Goal: Task Accomplishment & Management: Manage account settings

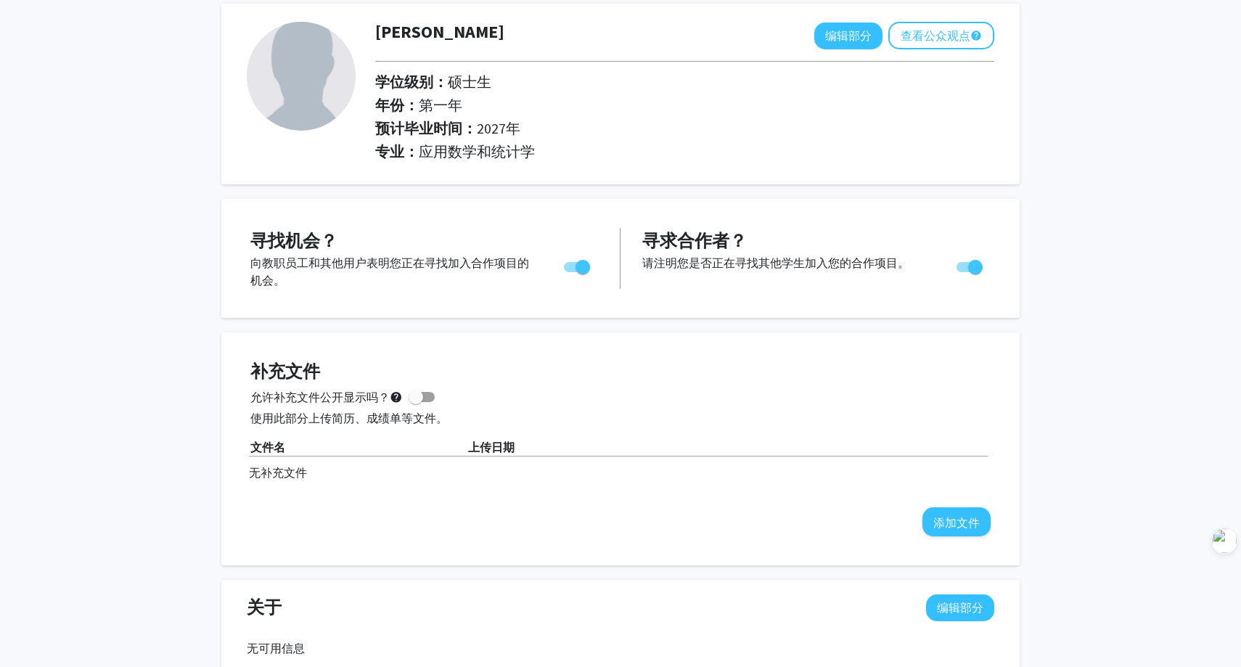
scroll to position [78, 0]
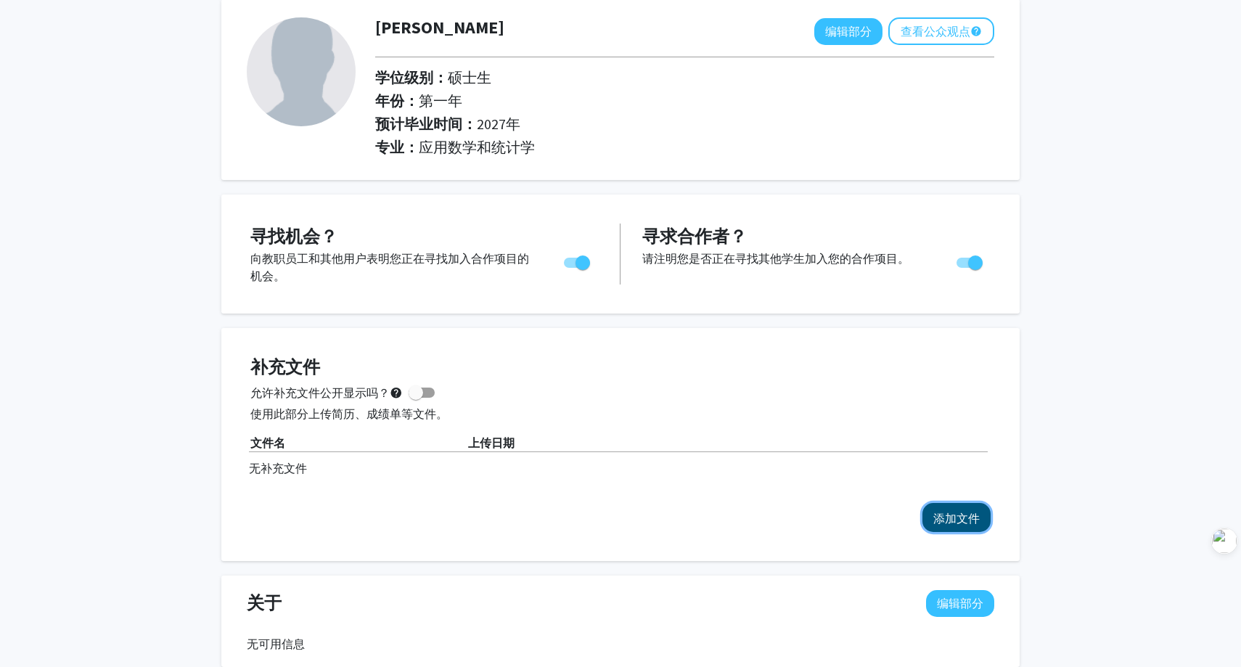
click at [947, 518] on font "添加文件" at bounding box center [956, 518] width 46 height 15
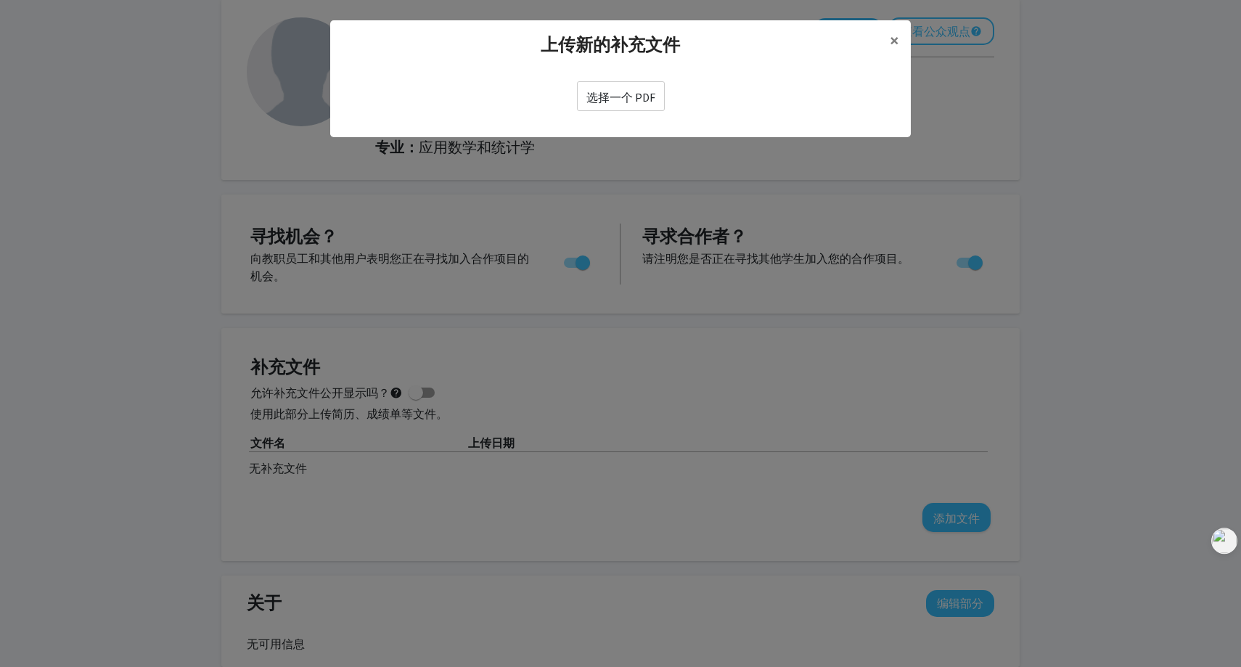
click at [638, 105] on label "选择一个 PDF" at bounding box center [621, 96] width 88 height 30
click at [0, 0] on input "选择一个 PDF" at bounding box center [0, 0] width 0 height 0
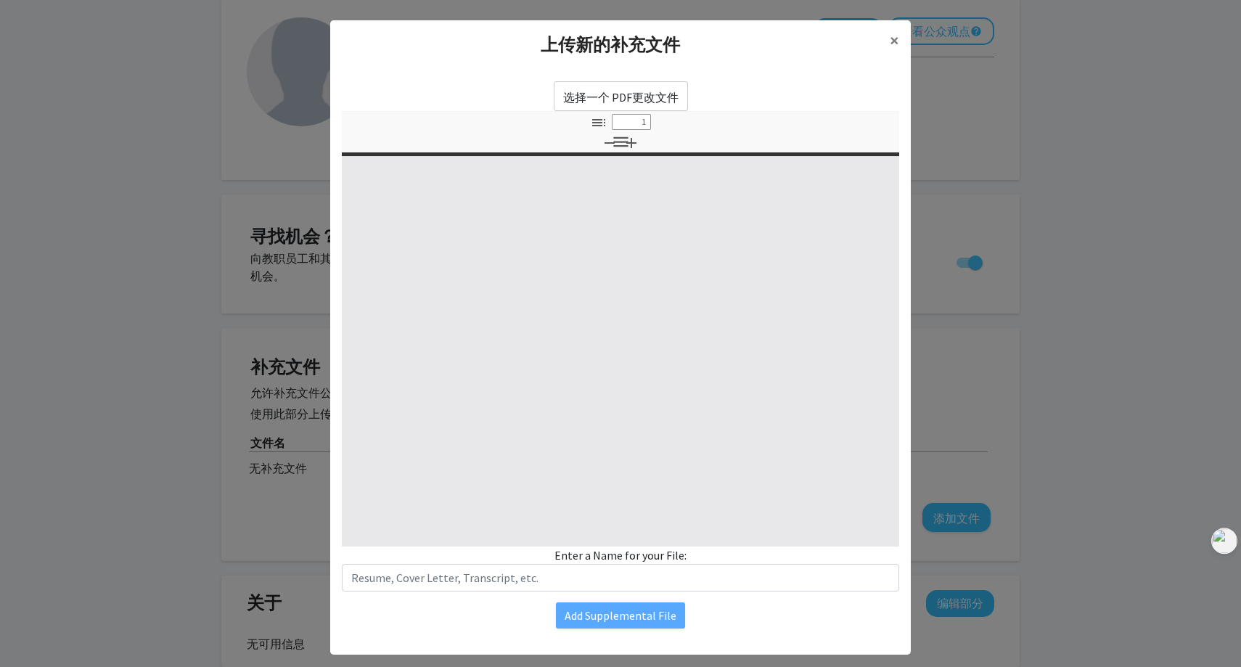
select select "custom"
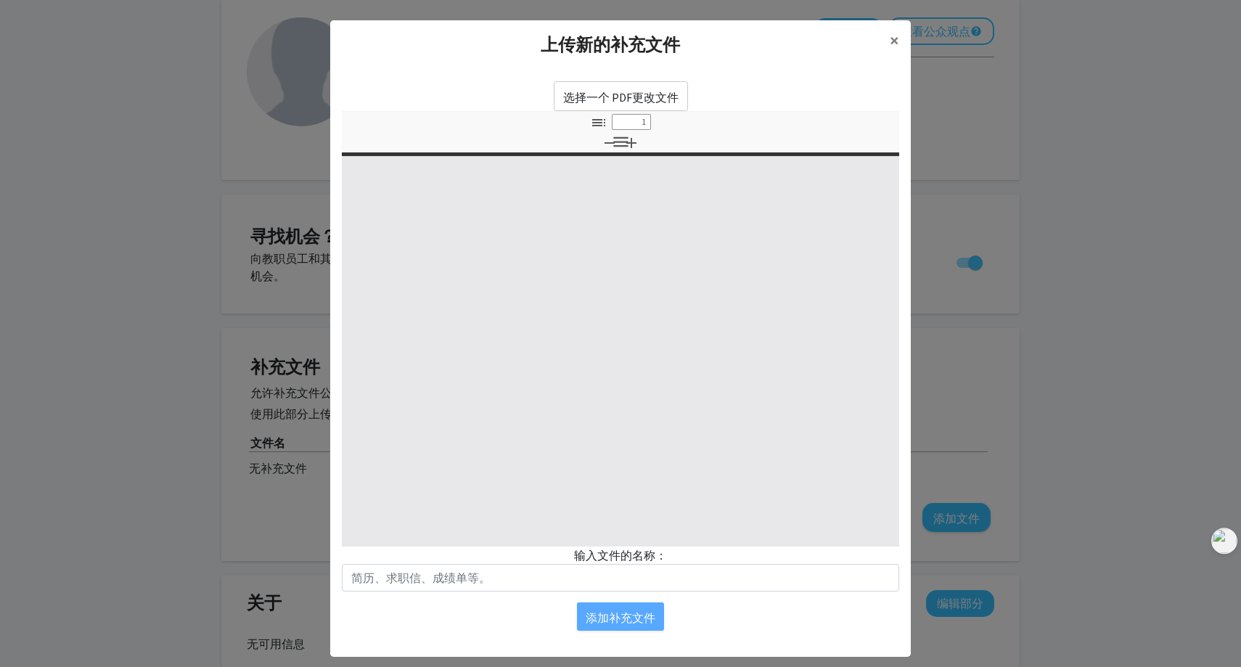
type input "0"
select select "custom"
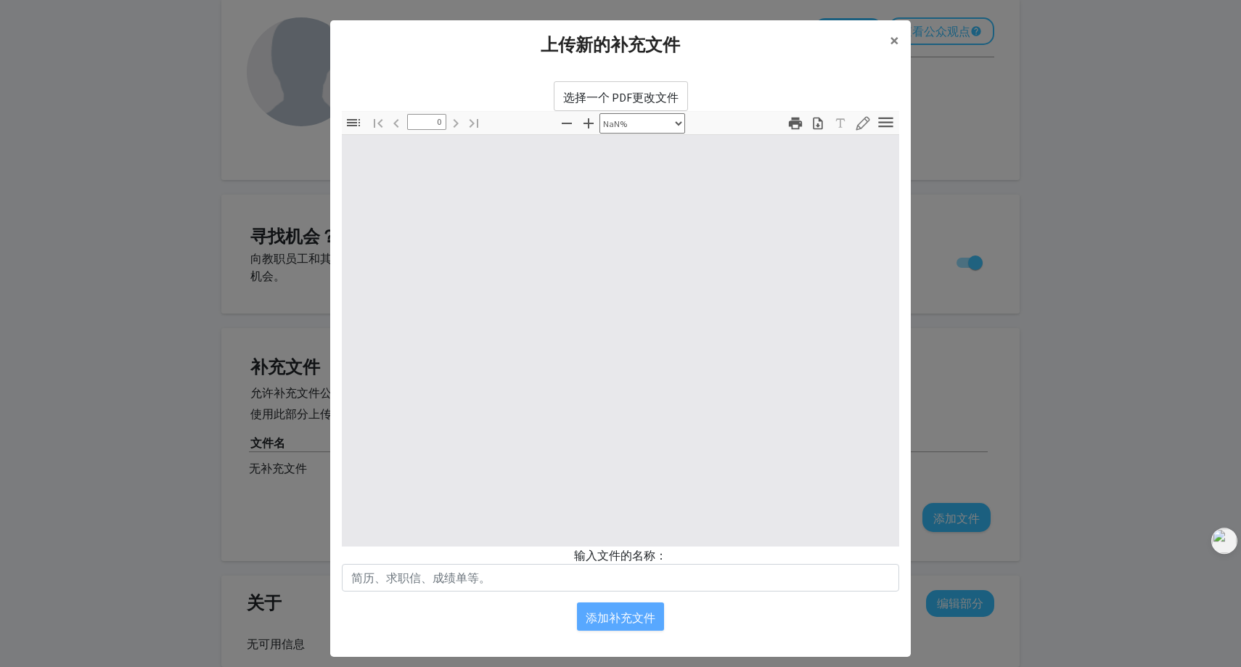
type input "1"
select select "auto"
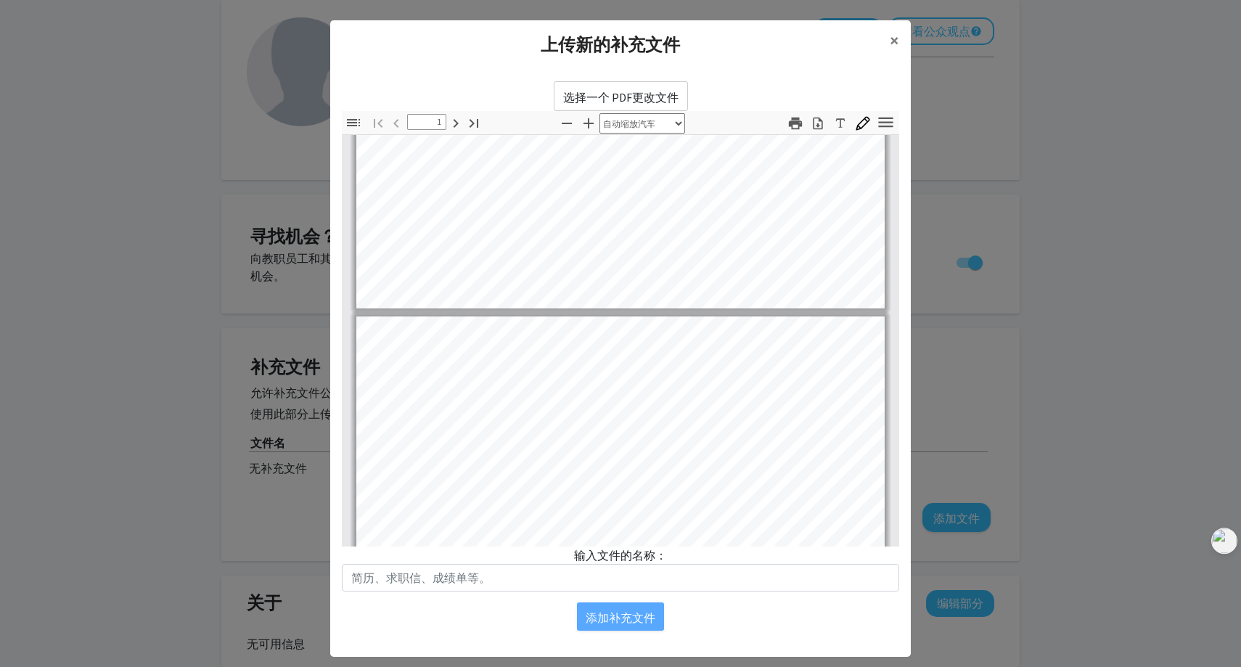
type input "2"
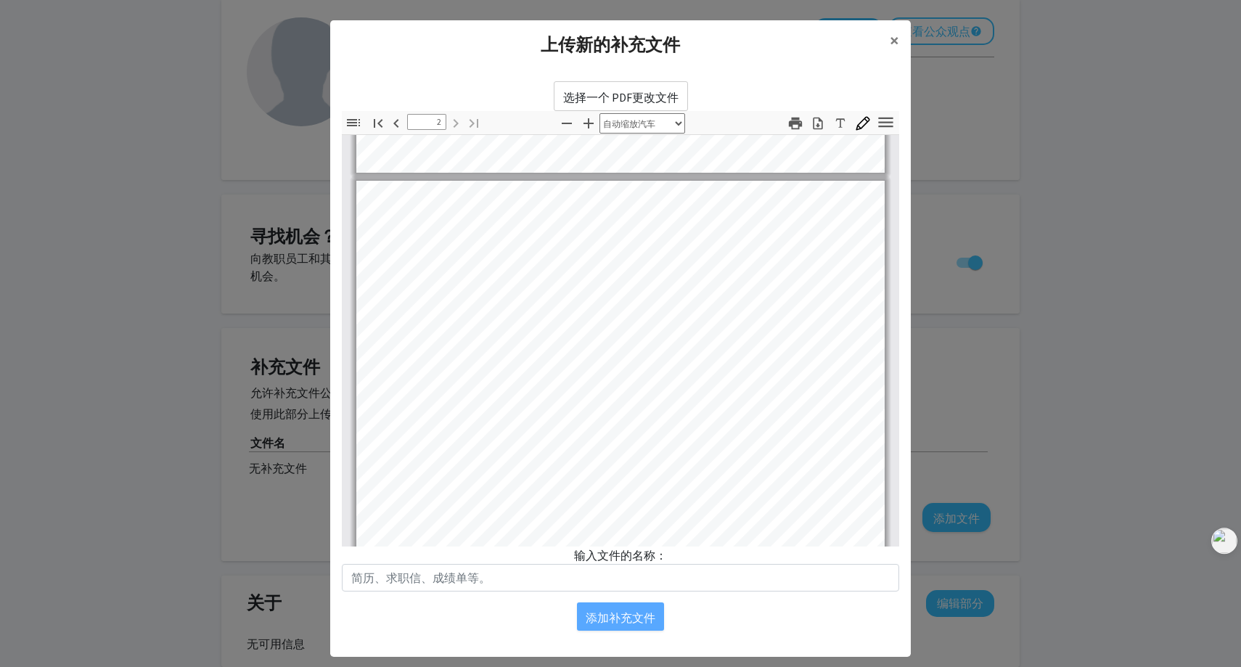
scroll to position [717, 0]
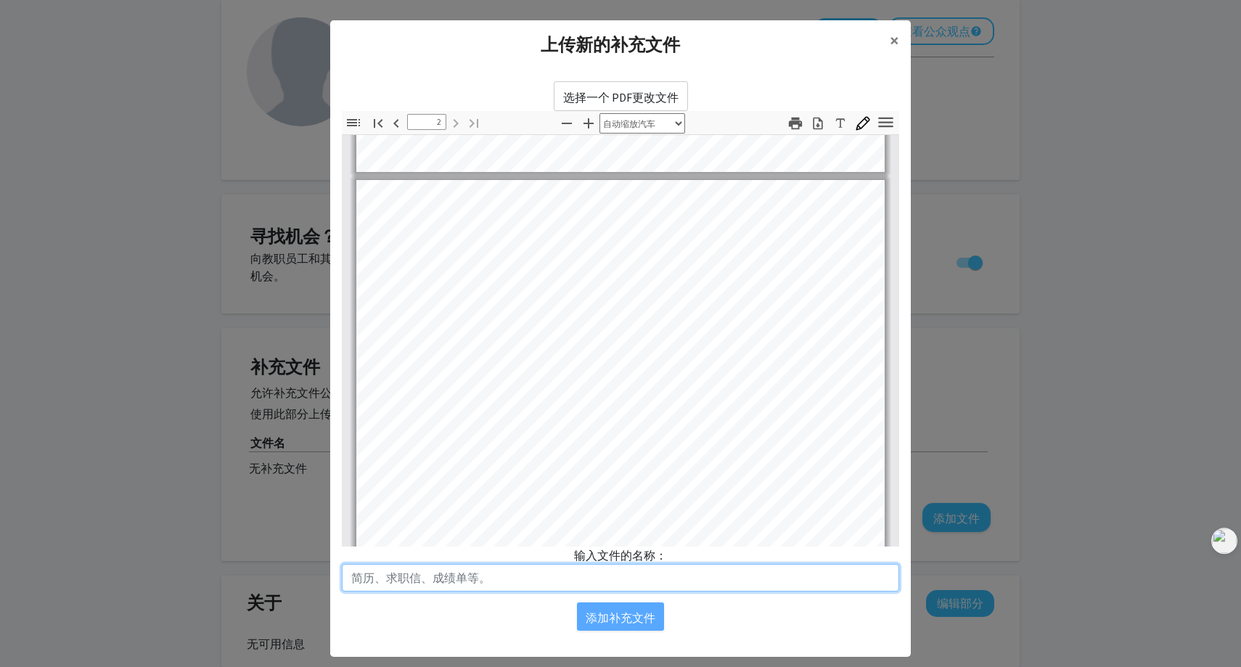
click at [609, 579] on input "text" at bounding box center [620, 578] width 557 height 28
type input "Resume"
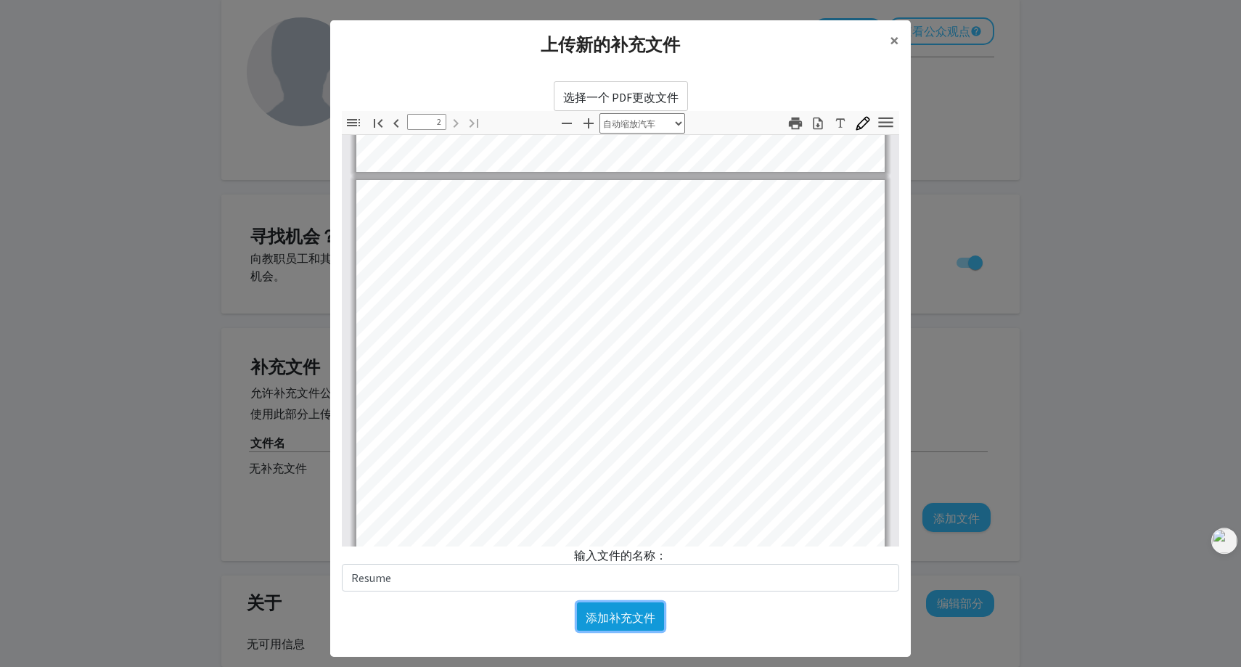
click at [620, 612] on font "添加补充文件" at bounding box center [621, 617] width 70 height 15
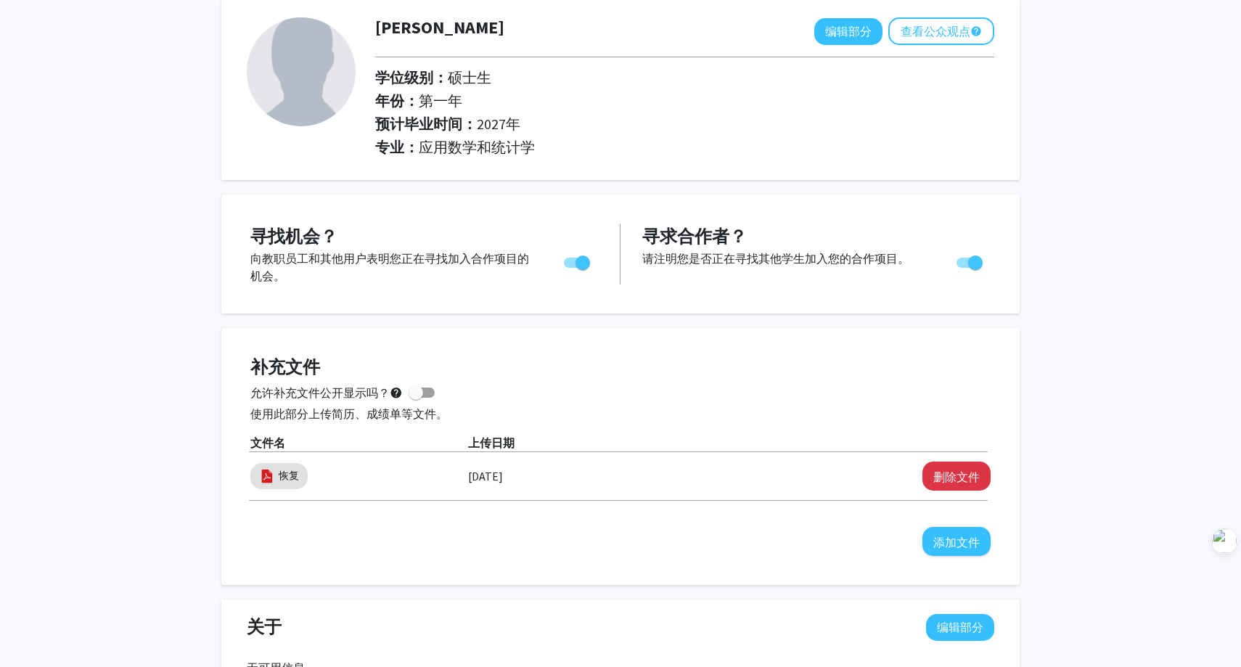
click at [420, 393] on span at bounding box center [415, 392] width 15 height 15
click at [416, 398] on input "允许补充文件公开显示吗？ help" at bounding box center [415, 398] width 1 height 1
checkbox input "true"
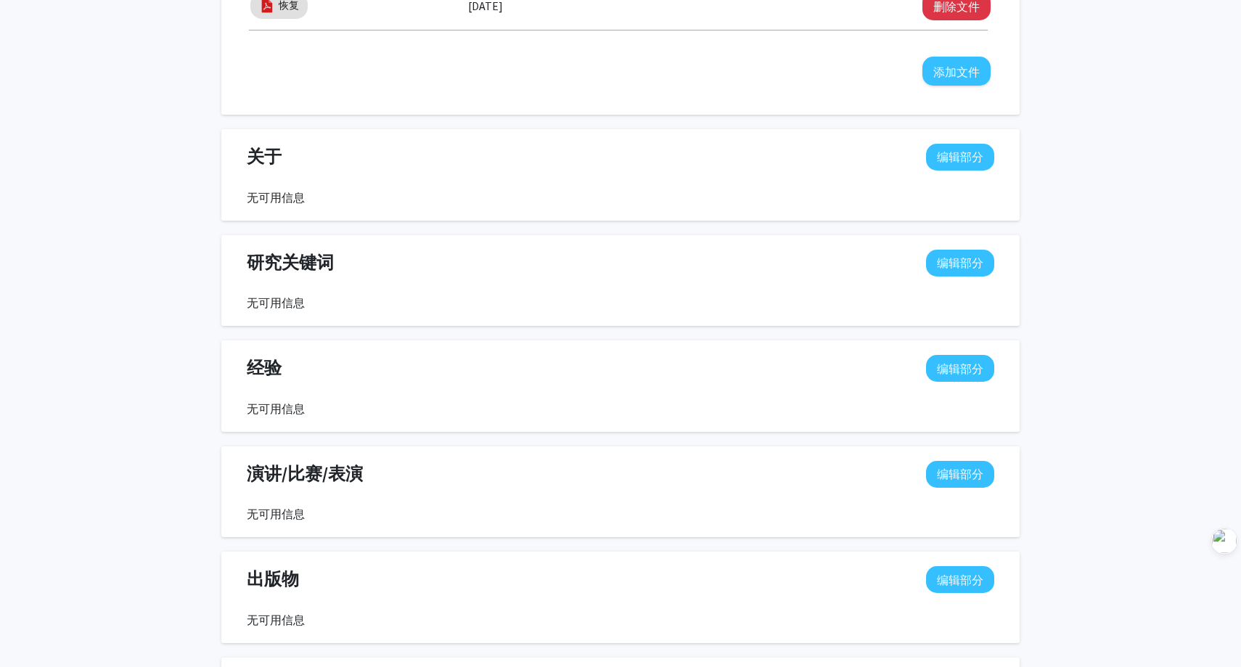
scroll to position [560, 0]
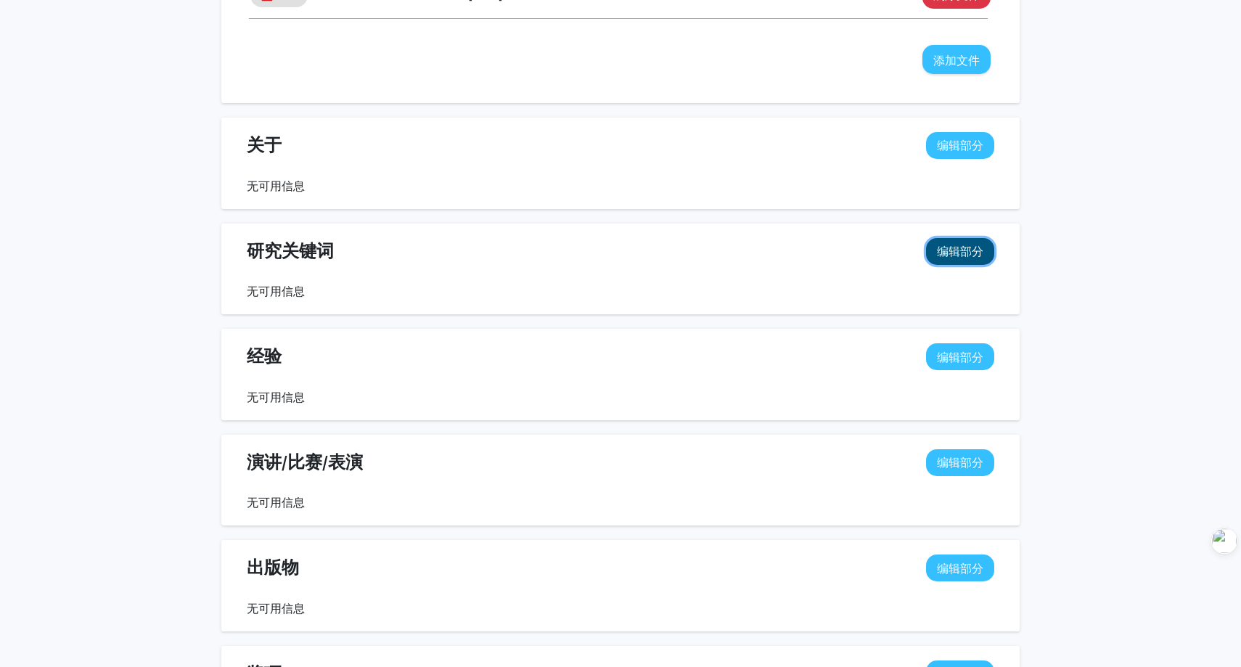
click at [984, 248] on button "编辑部分" at bounding box center [960, 251] width 68 height 27
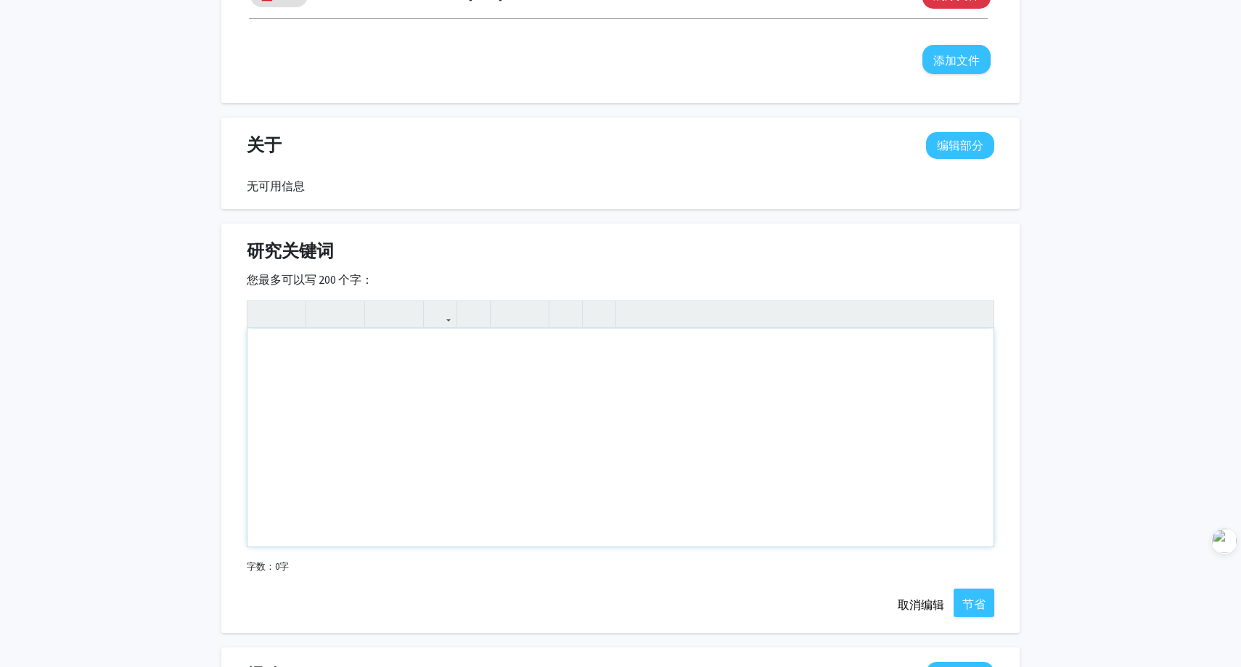
click at [469, 366] on div "使用屏幕阅读器的用户请注意：请停用此页面的辅助功能插件，因为它与文本编辑器的交互不太顺畅。您可以使用 Alt+0 或 Option+0 来停用。" at bounding box center [620, 438] width 746 height 218
type textarea "<p>Machine Learning; LLM; Optimization</p>"
click at [979, 605] on font "节省" at bounding box center [973, 603] width 23 height 15
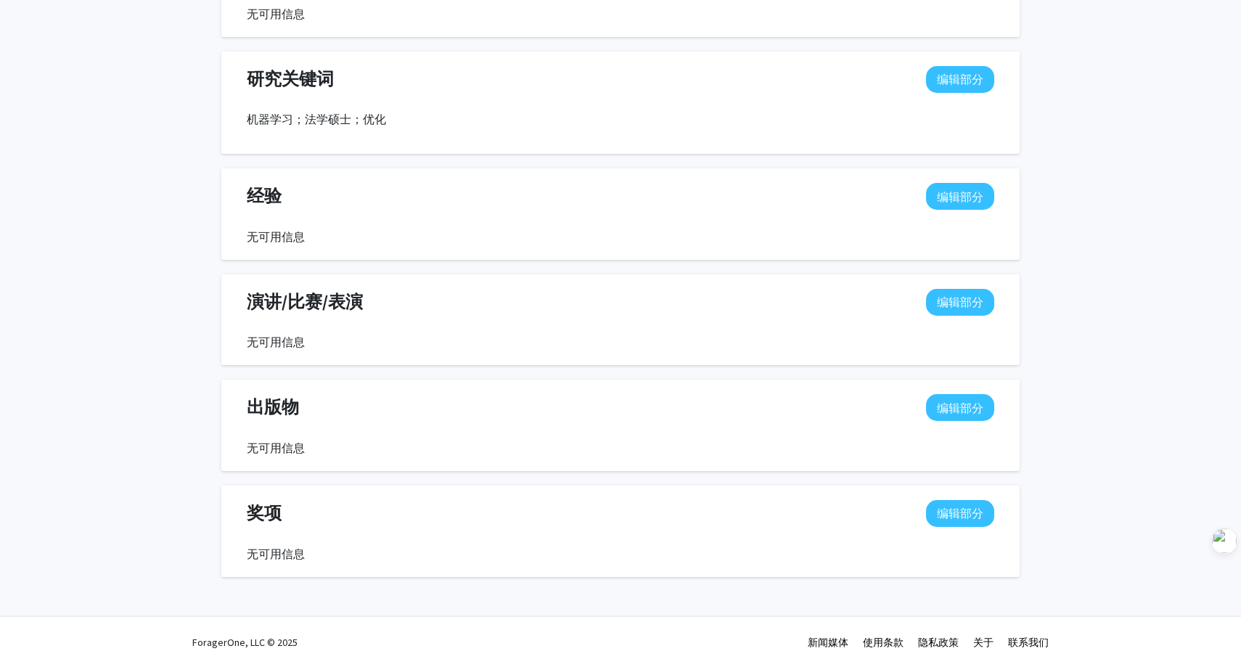
scroll to position [0, 0]
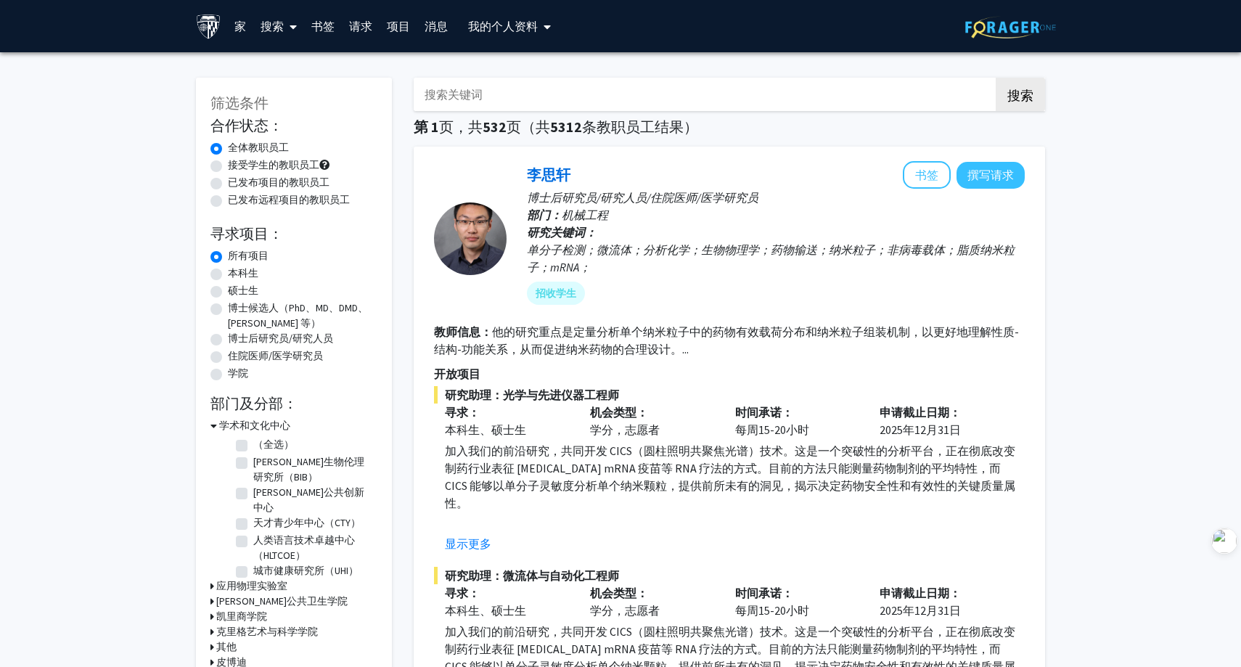
click at [322, 26] on font "书签" at bounding box center [322, 26] width 23 height 15
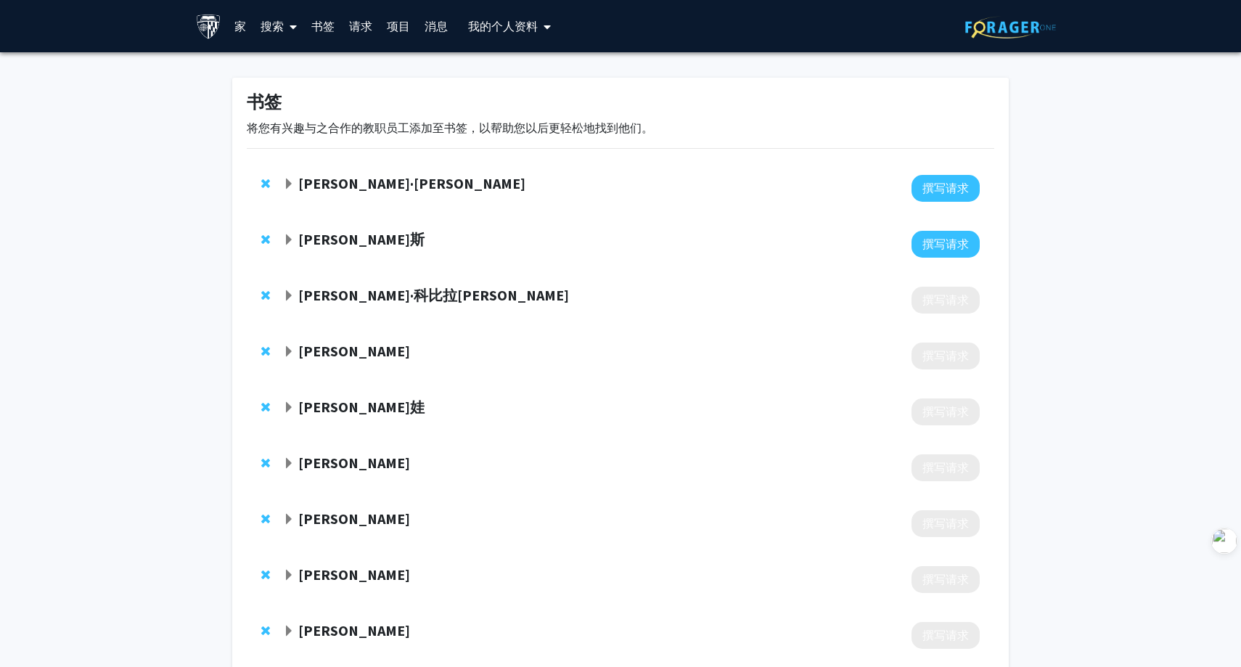
click at [409, 310] on div at bounding box center [631, 300] width 697 height 27
click at [332, 294] on font "马林·科比拉罗夫" at bounding box center [433, 295] width 271 height 18
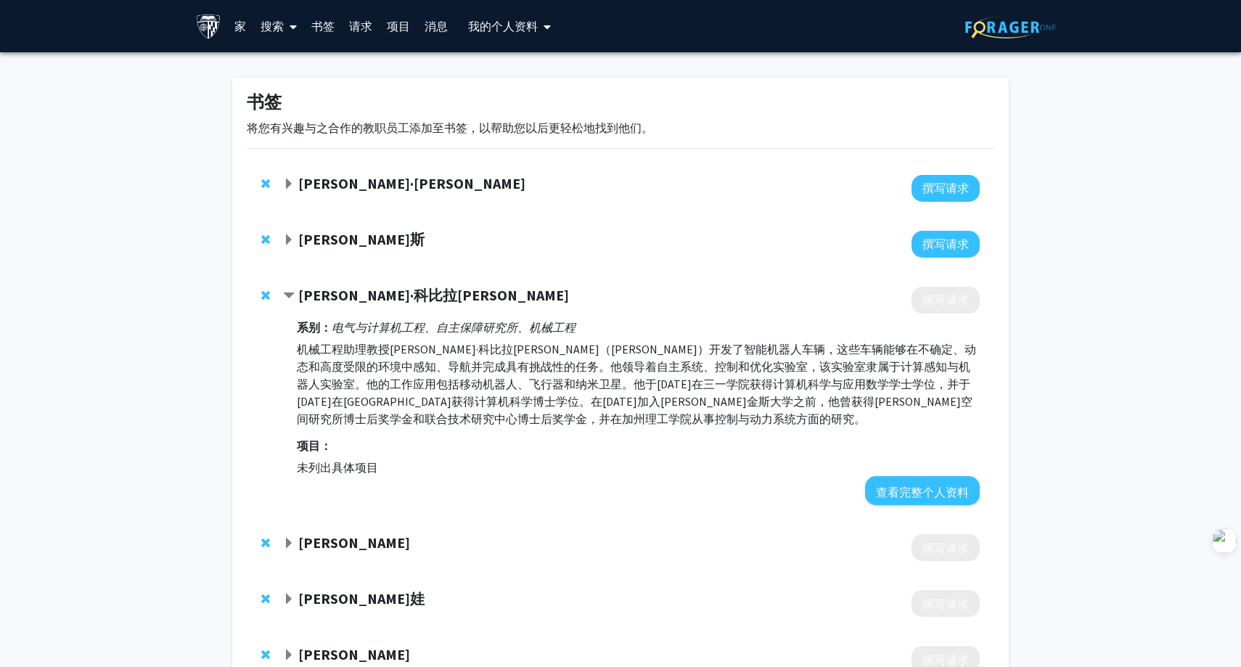
click at [262, 292] on span "从书签中删除 Marin Kobilarov" at bounding box center [265, 296] width 9 height 12
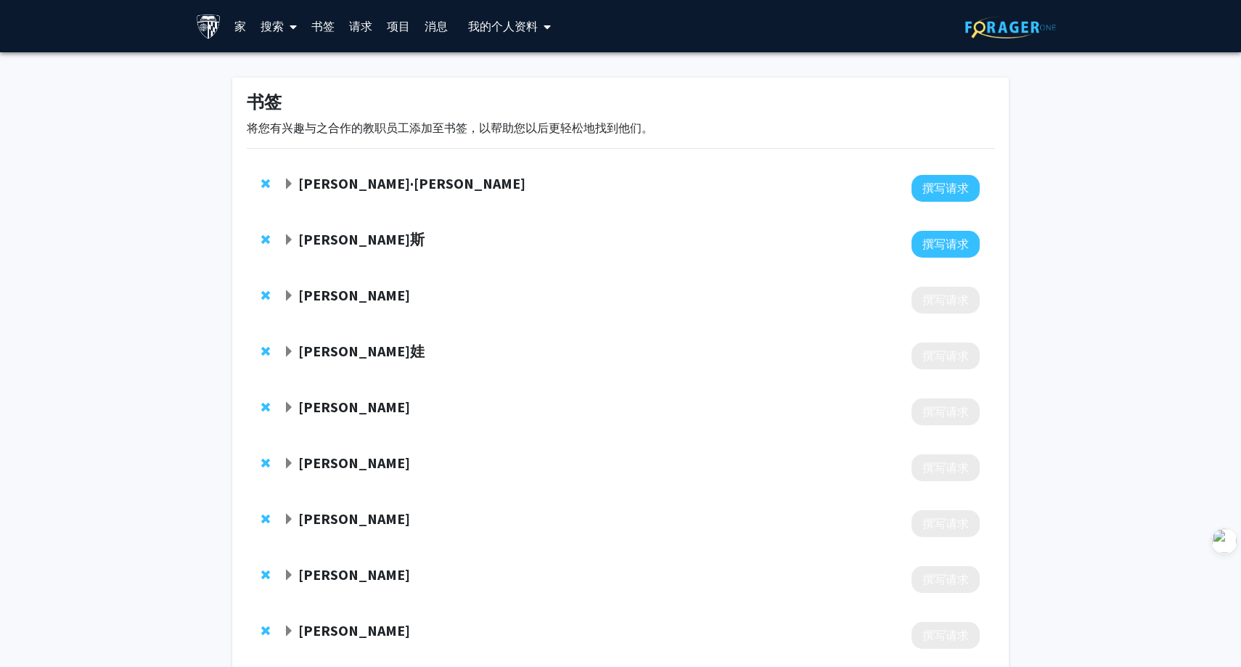
click at [265, 292] on span "从书签中删除 Liliana Florea" at bounding box center [265, 296] width 9 height 12
click at [265, 292] on span "从书签中删除 Natalia Trayanova" at bounding box center [265, 296] width 9 height 12
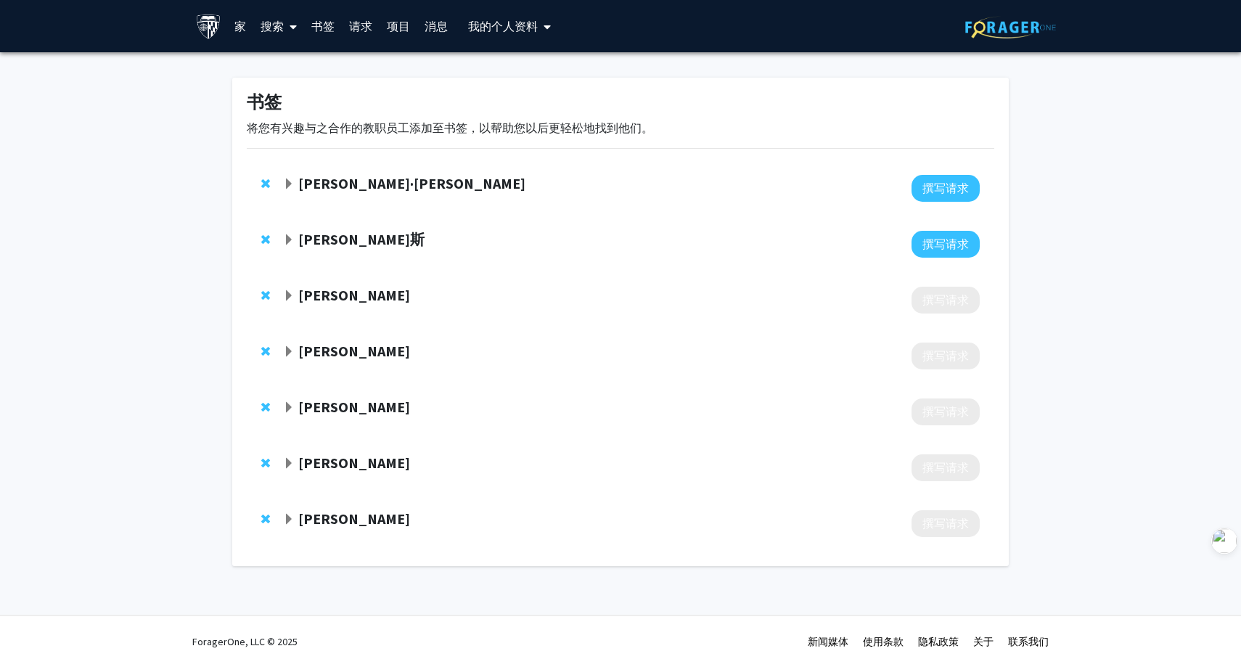
click at [287, 348] on span "展开 Angie Liu 书签" at bounding box center [289, 352] width 12 height 12
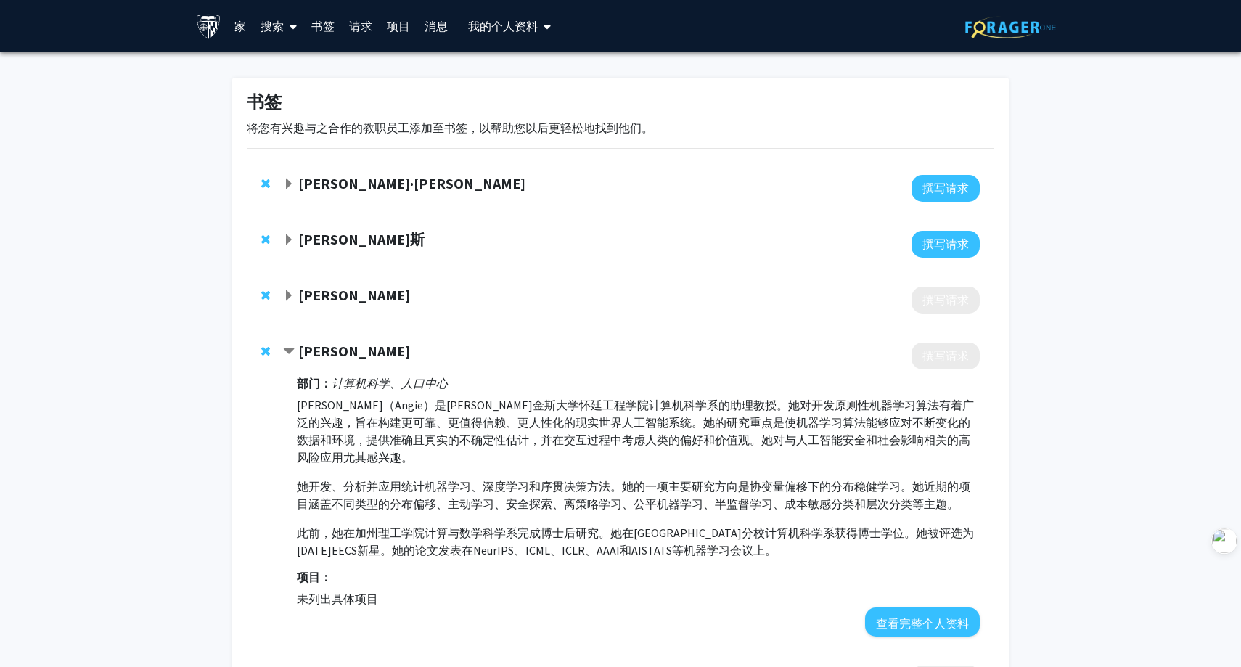
click at [293, 353] on span "Contract Angie Liu Bookmark" at bounding box center [289, 352] width 12 height 12
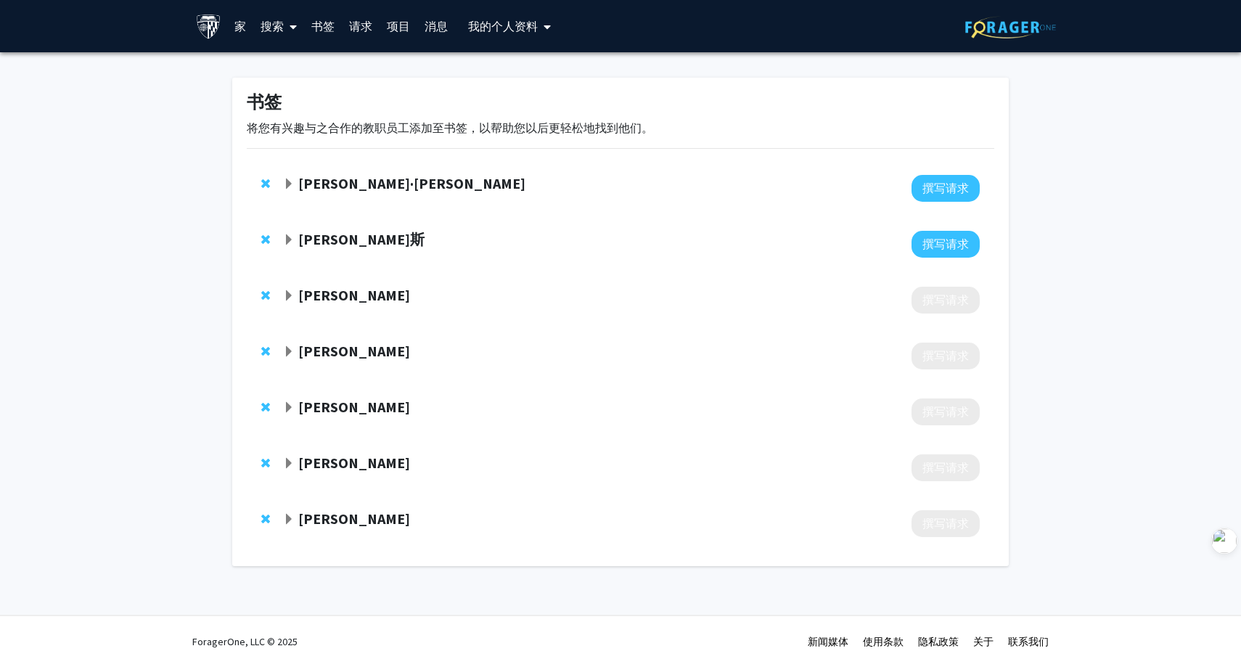
click at [300, 407] on font "曹浩阳" at bounding box center [354, 407] width 112 height 18
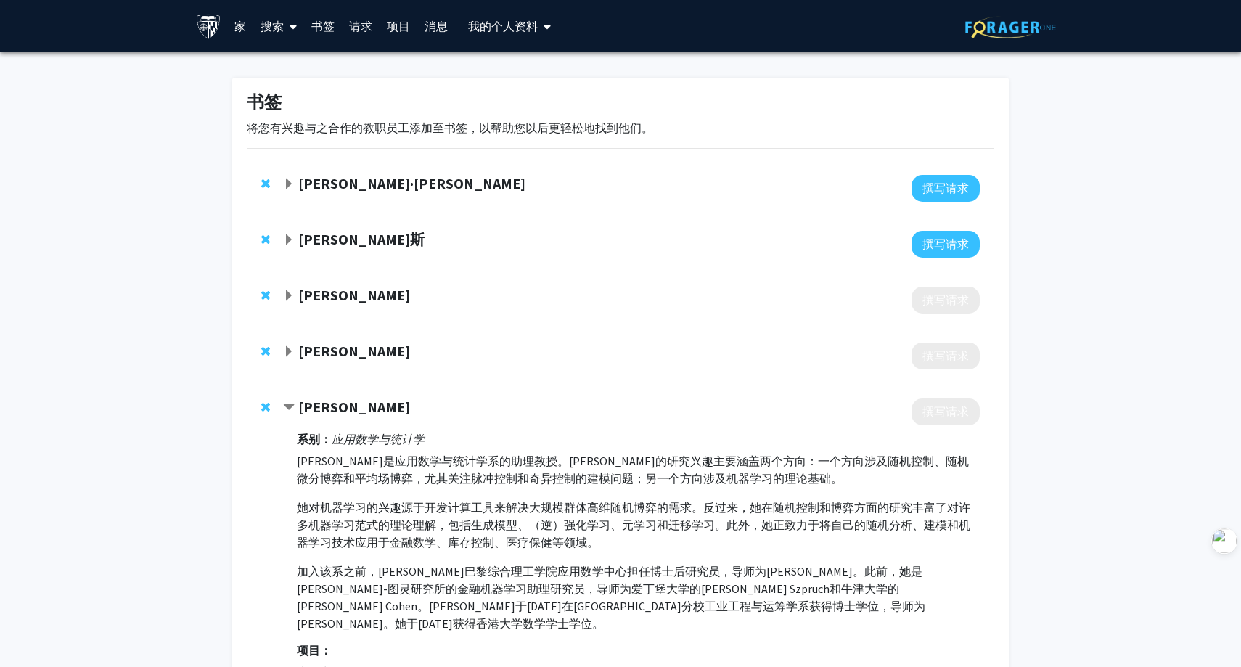
scroll to position [121, 0]
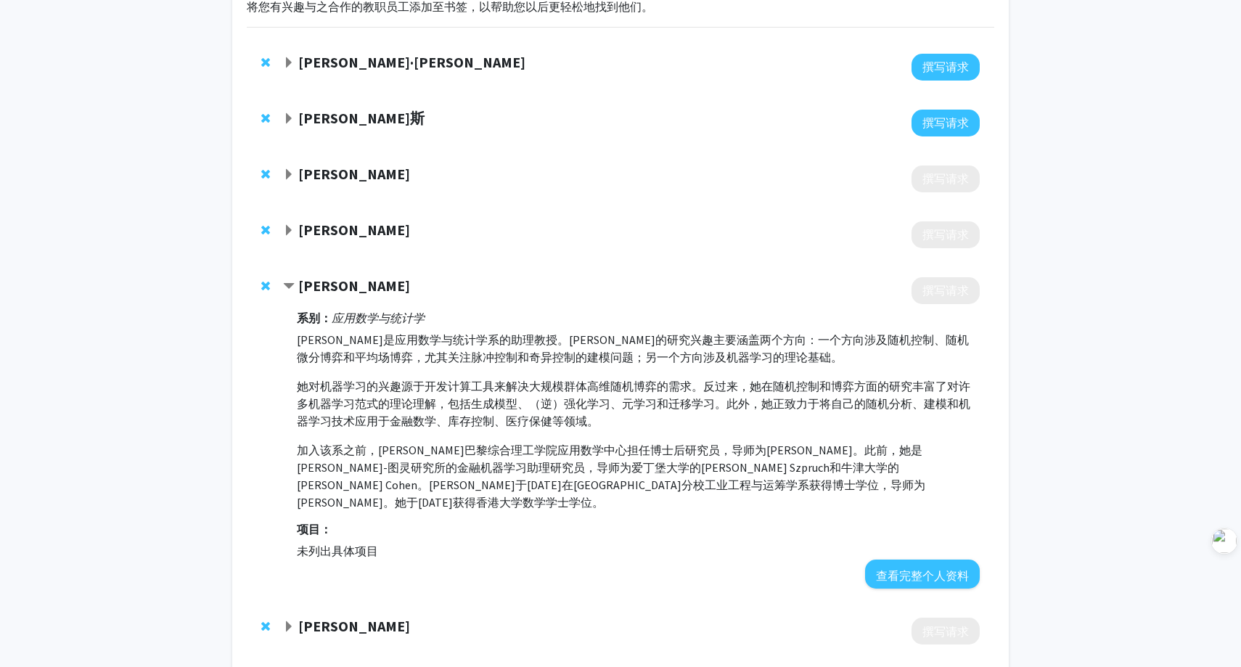
click at [304, 283] on font "曹浩阳" at bounding box center [354, 285] width 112 height 18
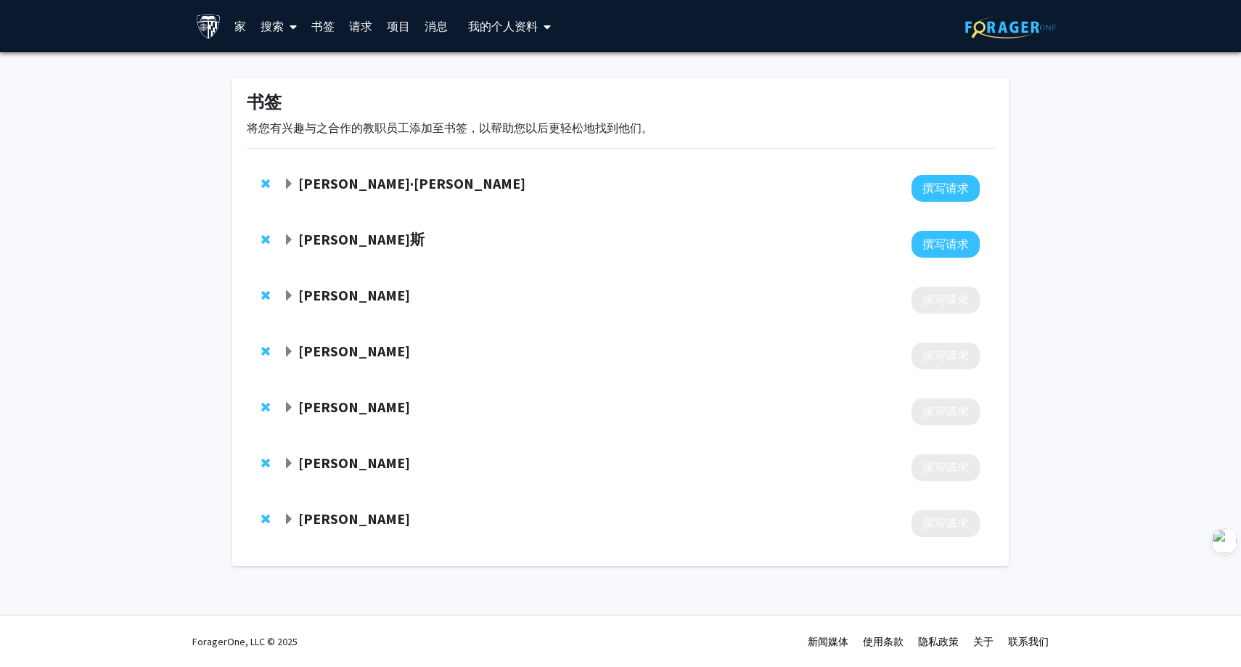
click at [326, 458] on font "张卢阿霍" at bounding box center [354, 462] width 112 height 18
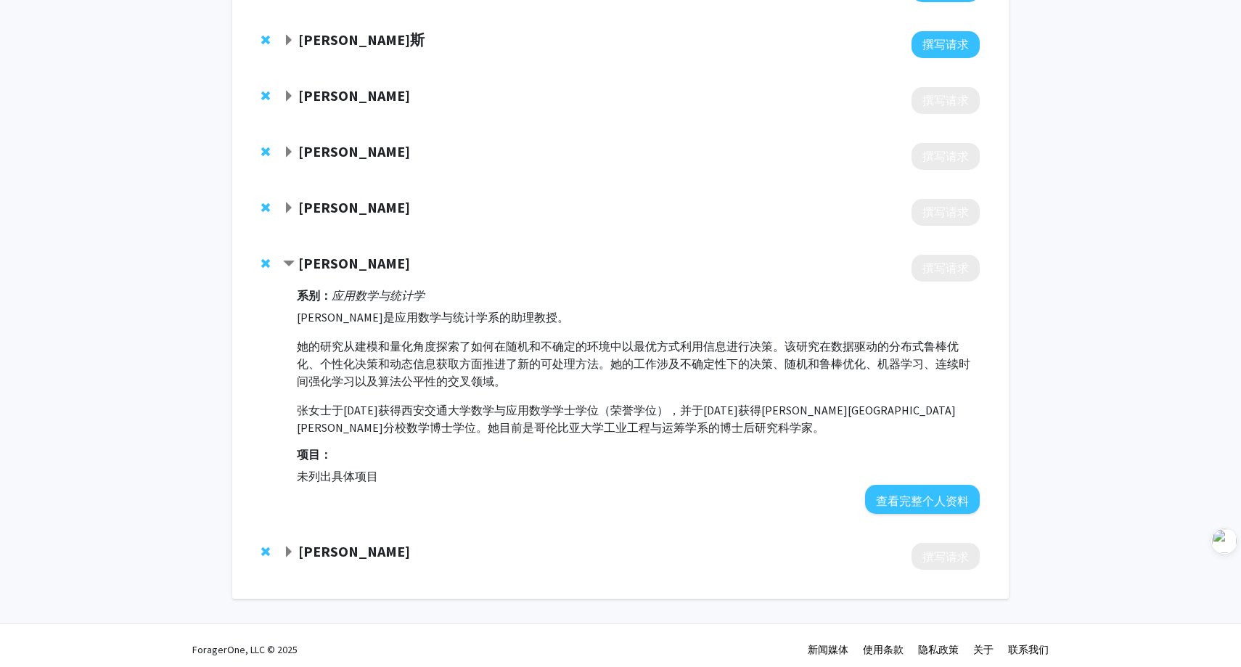
scroll to position [200, 0]
click at [318, 252] on div "张卢阿霍 撰写请求 系别： 应用数学与统计学 张鲁豪是应用数学与统计学系的助理教授。 她的研究从建模和量化角度探索了如何在随机和不确定的环境中以最优方式利用信…" at bounding box center [620, 383] width 747 height 289
click at [319, 252] on div "张卢阿霍 撰写请求 系别： 应用数学与统计学 张鲁豪是应用数学与统计学系的助理教授。 她的研究从建模和量化角度探索了如何在随机和不确定的环境中以最优方式利用信…" at bounding box center [620, 383] width 747 height 289
click at [363, 35] on font "康斯坦丁诺斯·潘塔齐斯" at bounding box center [361, 39] width 126 height 18
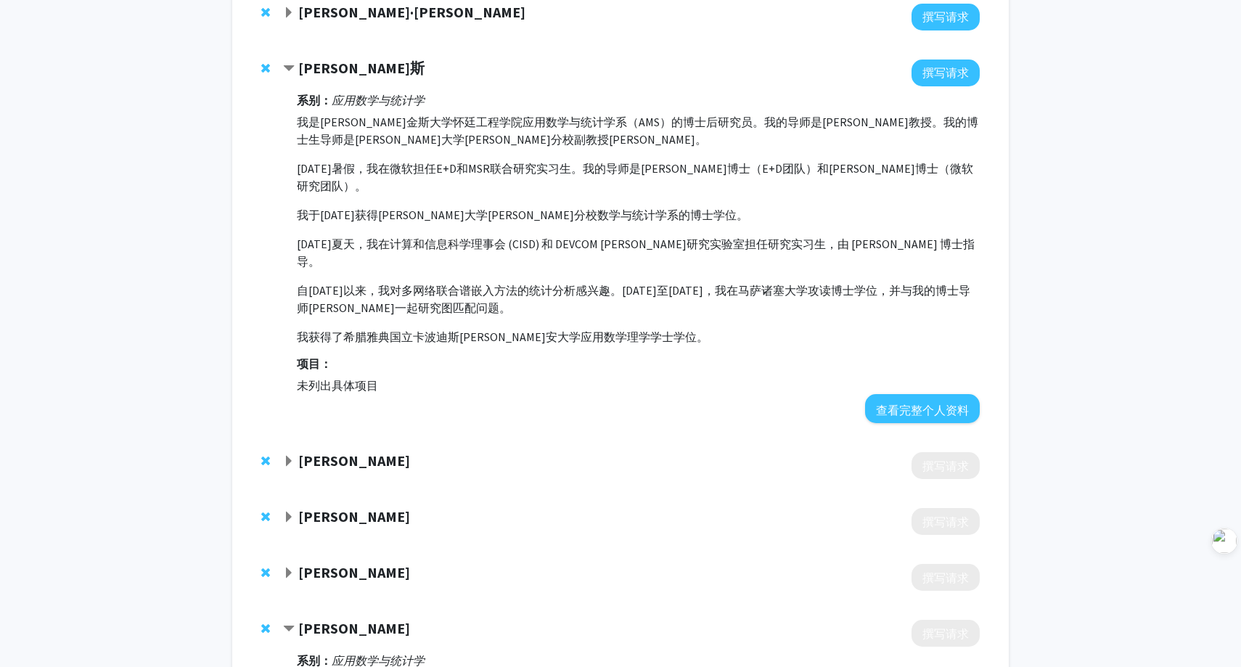
scroll to position [164, 0]
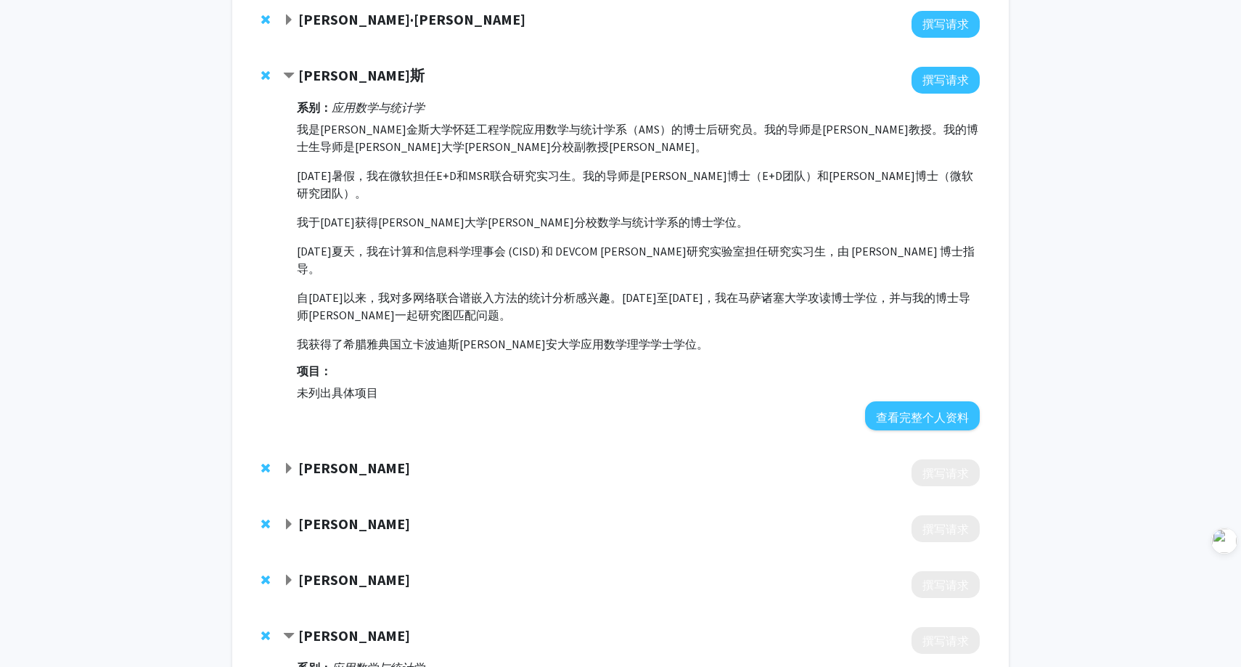
click at [319, 74] on font "康斯坦丁诺斯·潘塔齐斯" at bounding box center [361, 75] width 126 height 18
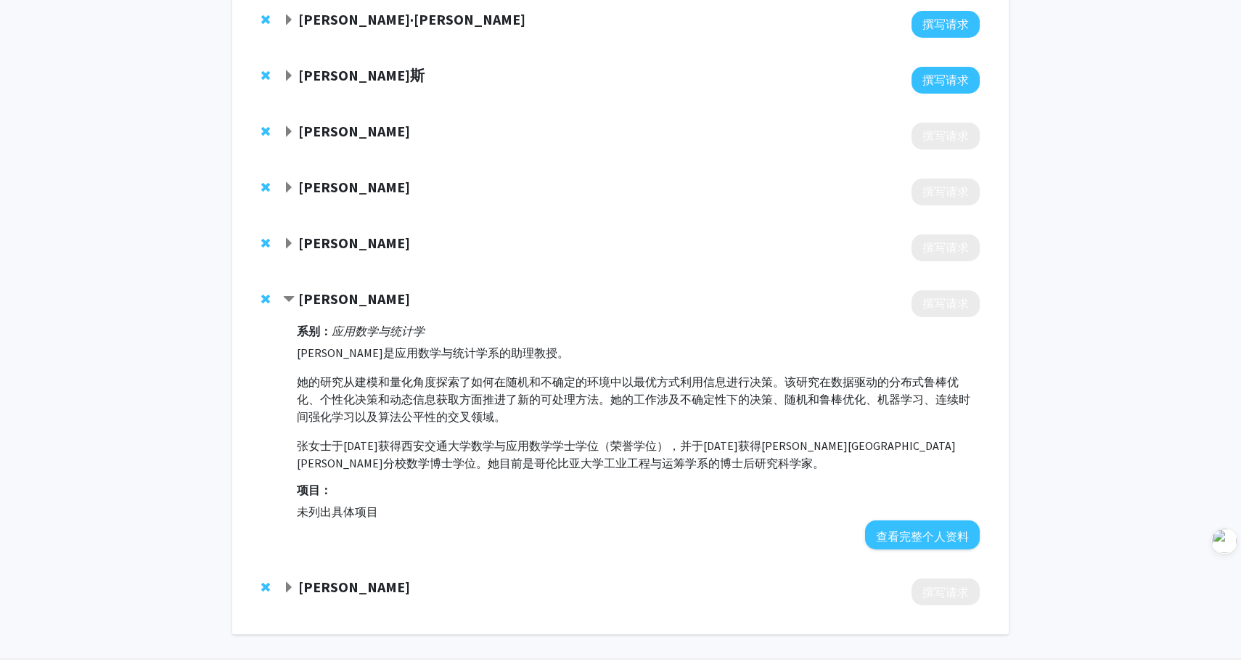
click at [319, 74] on font "康斯坦丁诺斯·潘塔齐斯" at bounding box center [361, 75] width 126 height 18
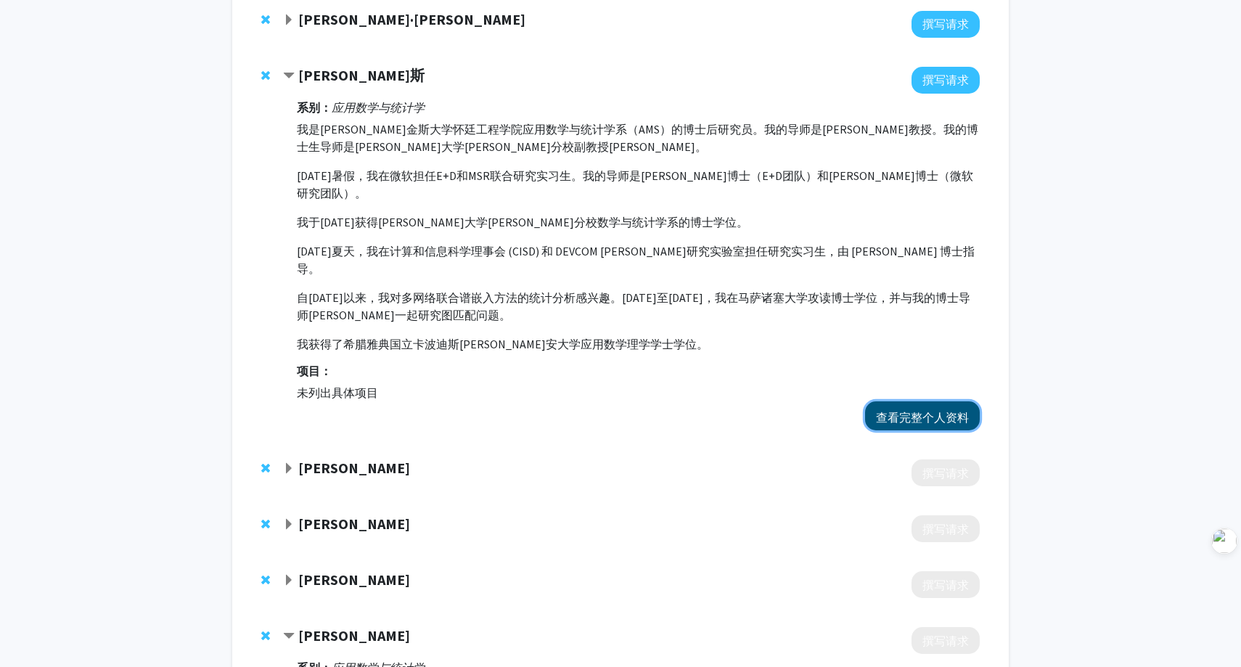
click at [910, 410] on font "查看完整个人资料" at bounding box center [922, 417] width 93 height 15
click at [292, 76] on span "Contract Konstantinos Pantazis Bookmark" at bounding box center [289, 76] width 12 height 12
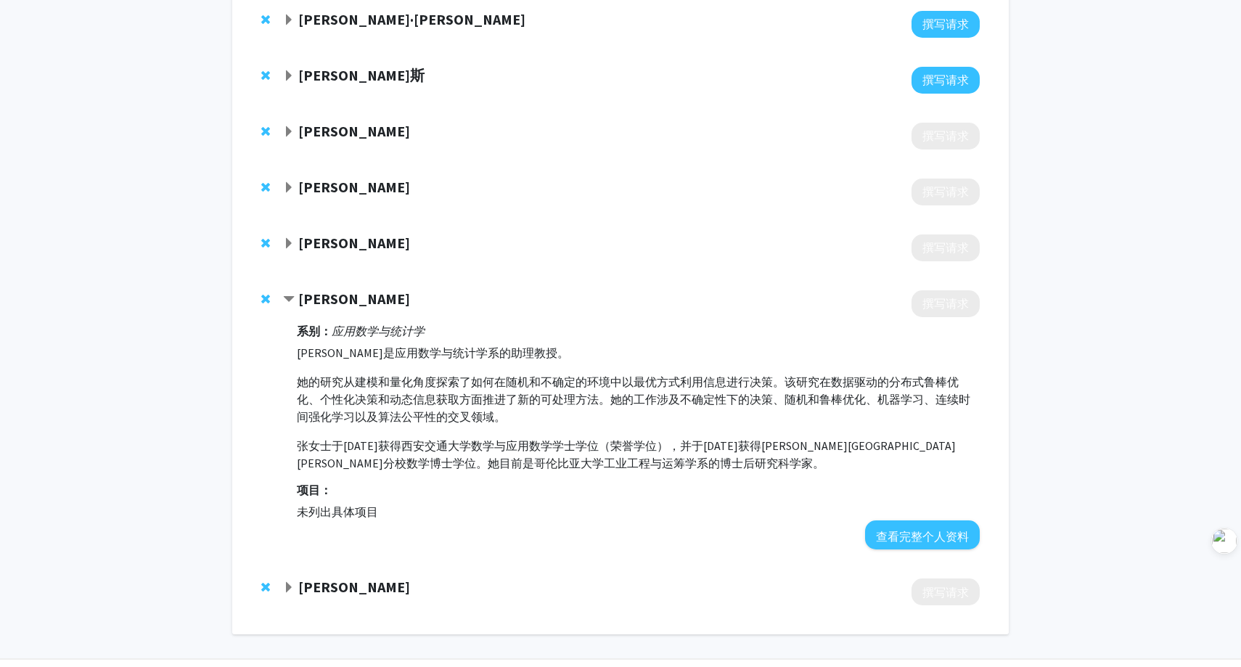
click at [293, 23] on span "展开 Nicholas Andrews 书签" at bounding box center [289, 21] width 12 height 12
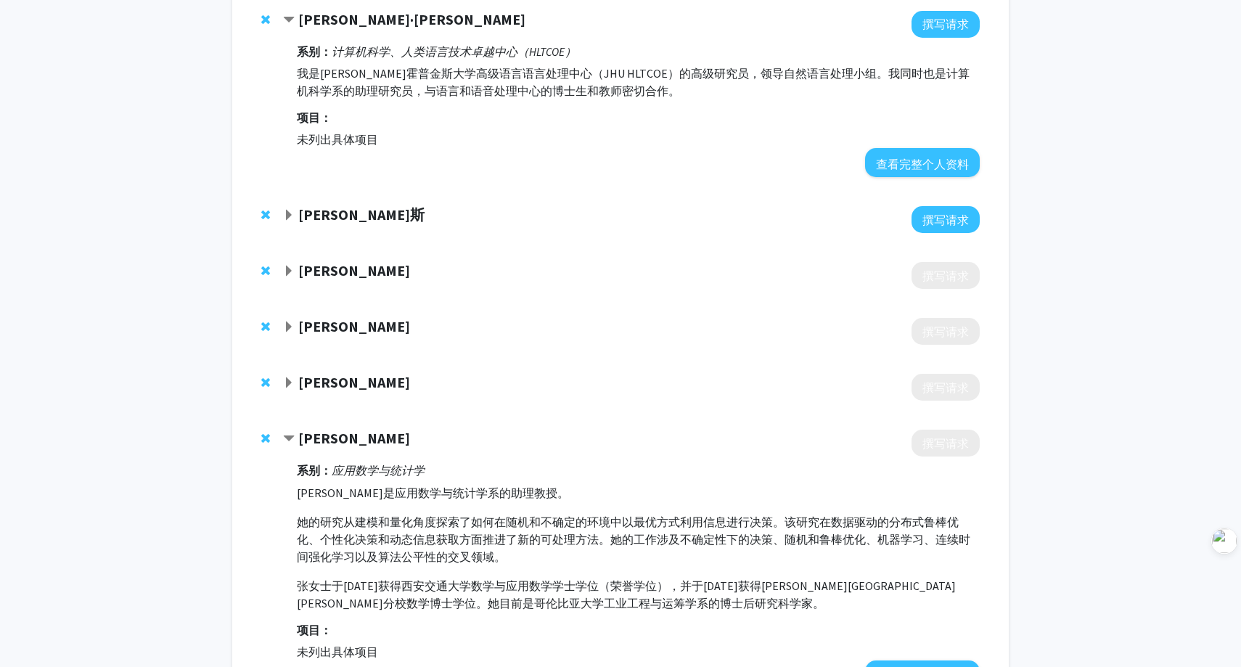
click at [293, 23] on span "Contract Nicholas Andrews Bookmark" at bounding box center [289, 21] width 12 height 12
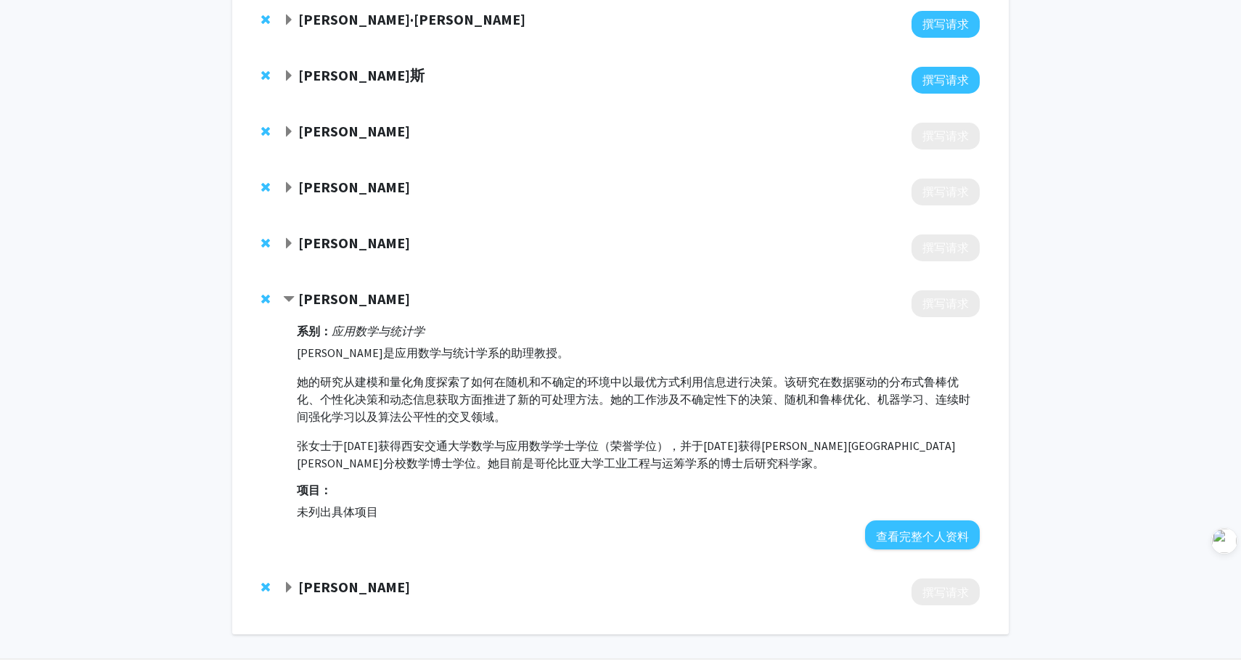
click at [293, 295] on span "Contract Luaho Zhang Bookmark" at bounding box center [289, 300] width 12 height 12
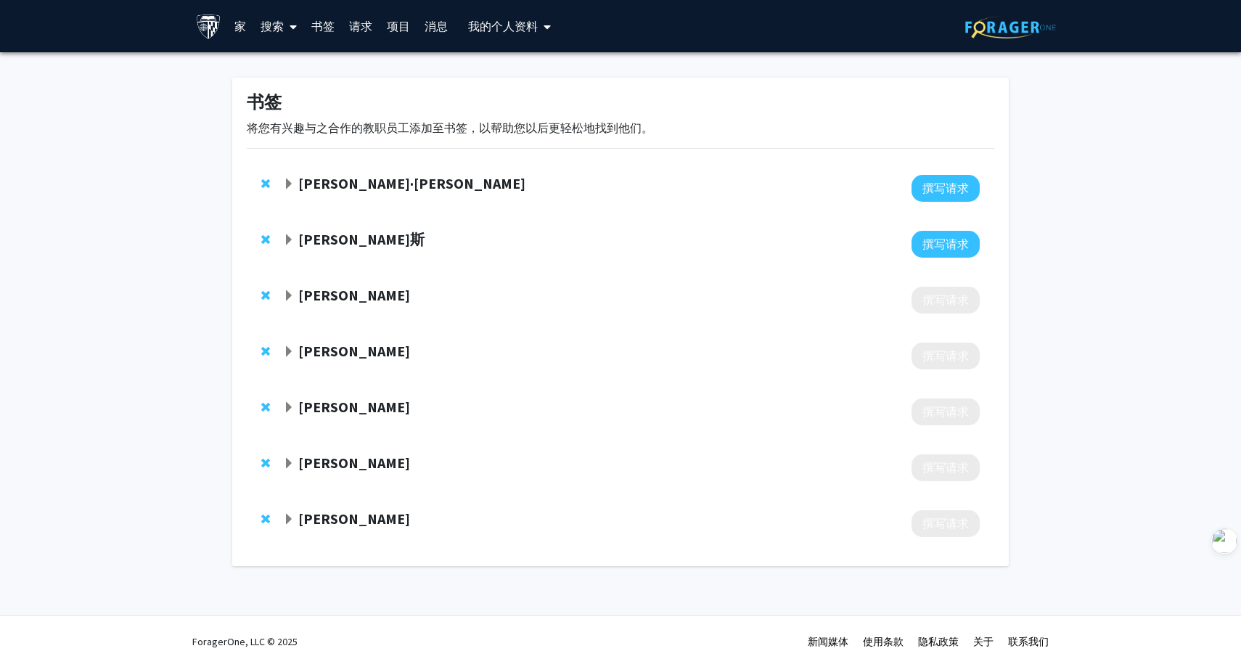
scroll to position [0, 0]
click at [313, 514] on font "李紫阳" at bounding box center [354, 518] width 112 height 18
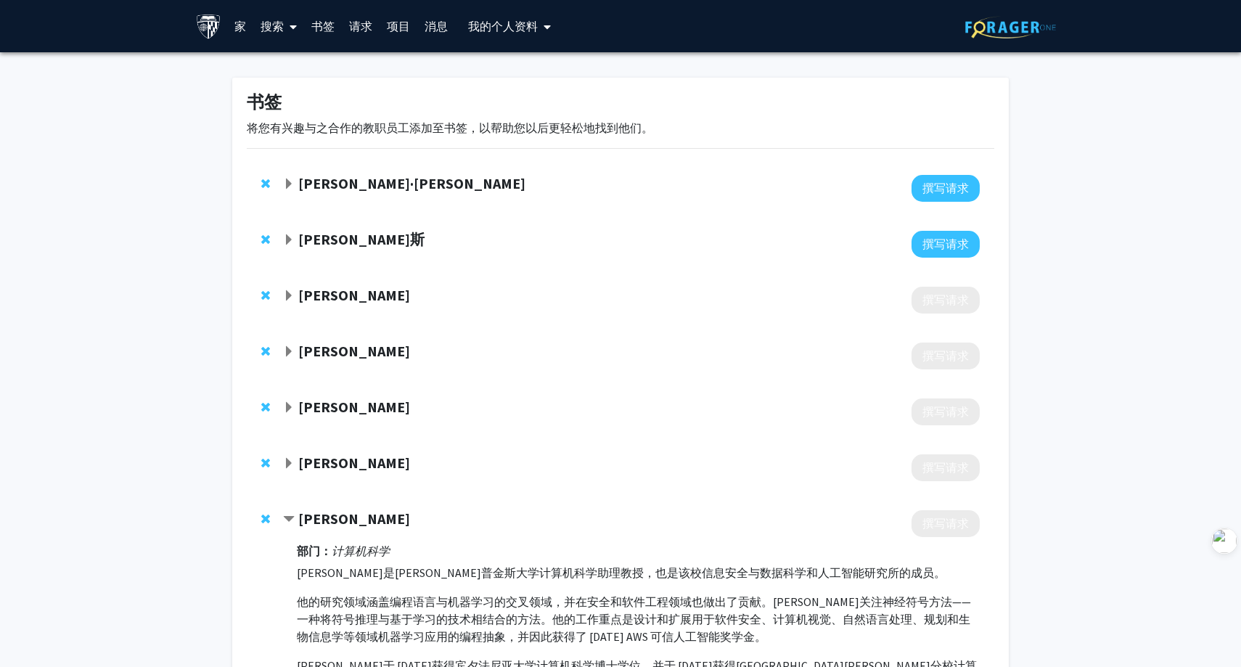
scroll to position [189, 0]
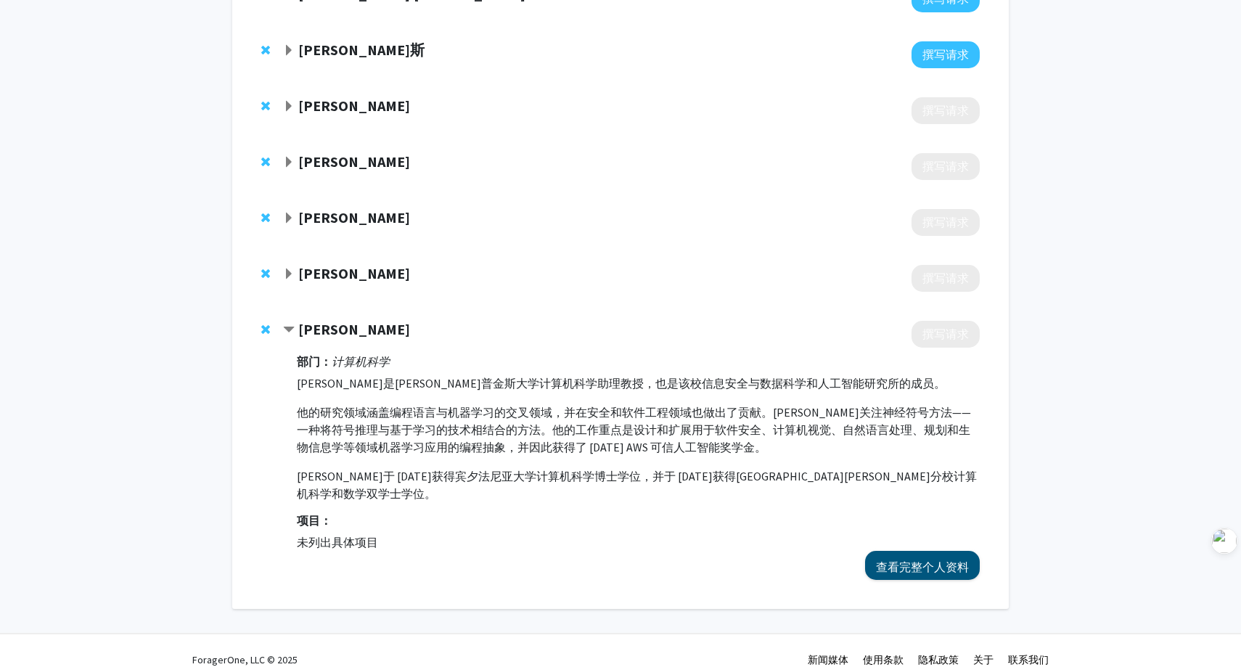
click at [952, 559] on font "查看完整个人资料" at bounding box center [922, 566] width 93 height 15
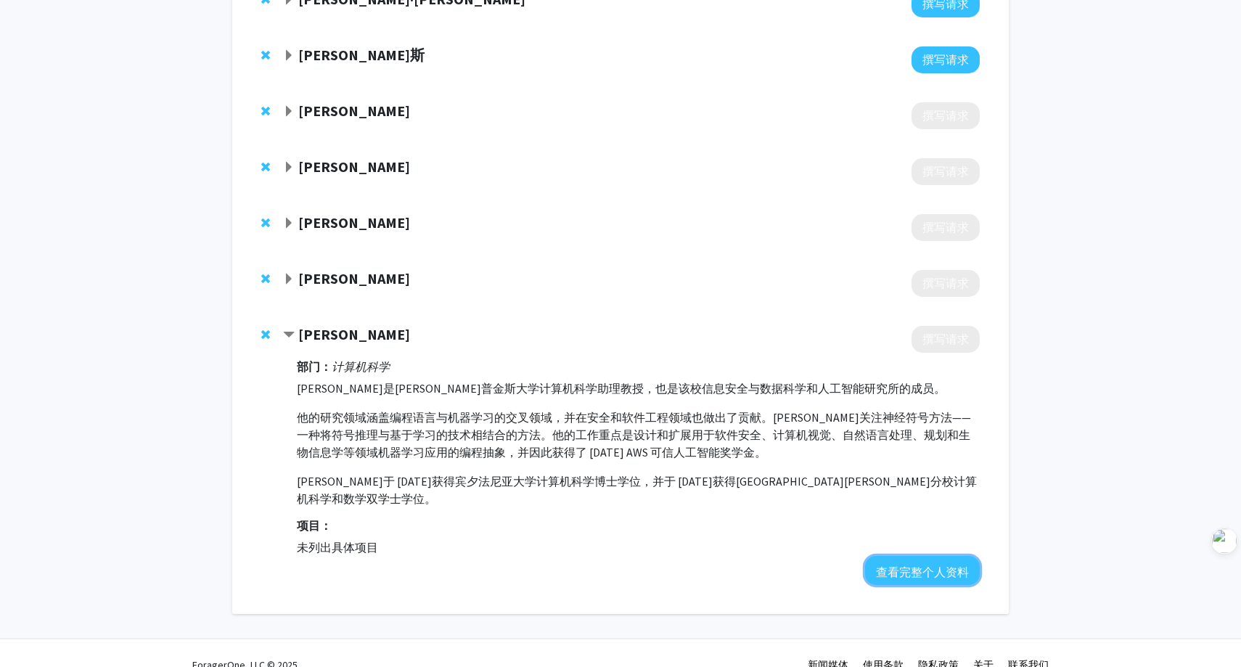
scroll to position [0, 0]
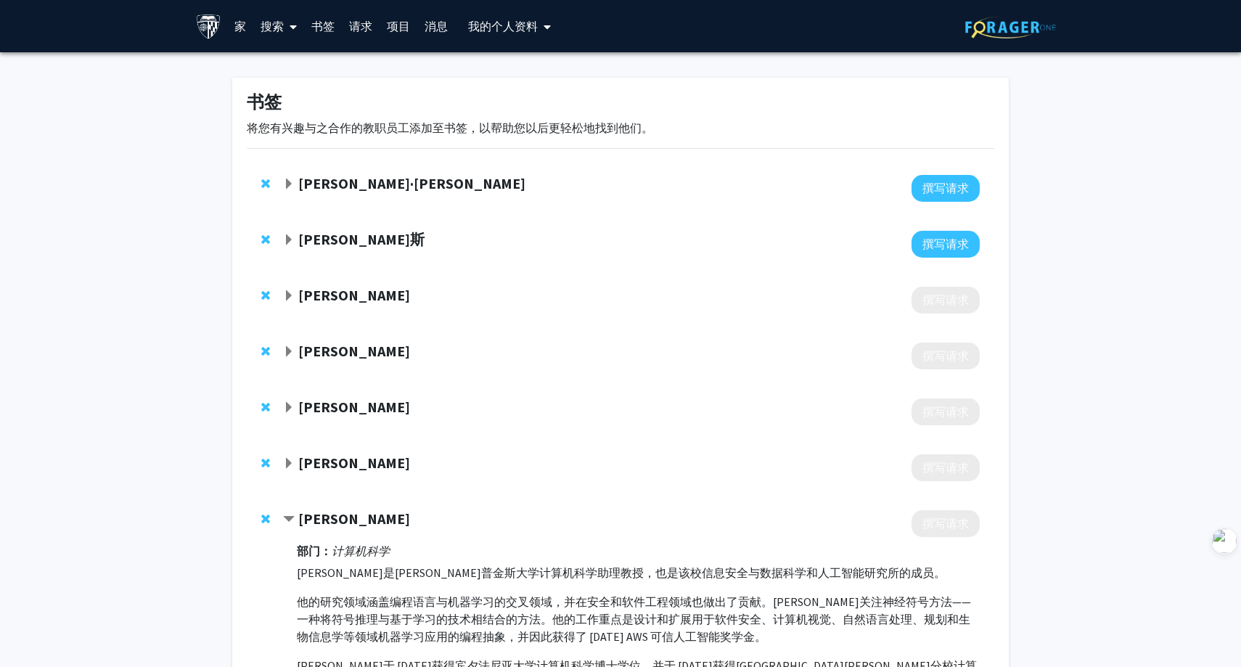
click at [244, 38] on link "家" at bounding box center [240, 26] width 26 height 51
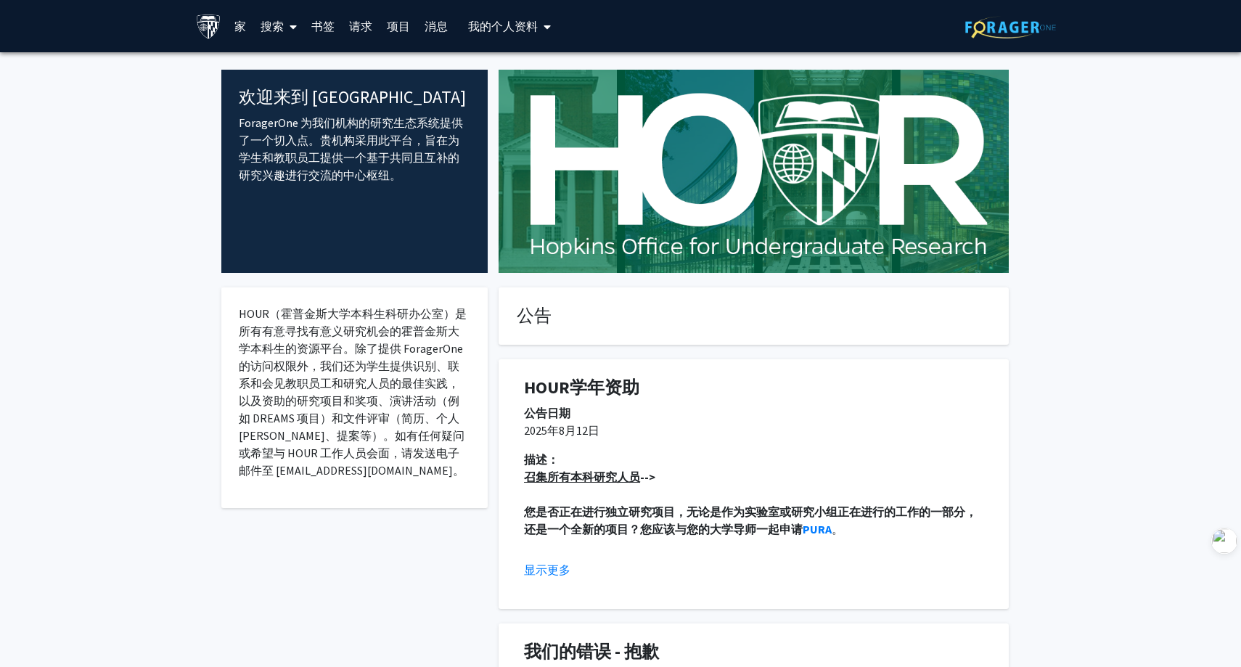
click at [395, 25] on font "项目" at bounding box center [398, 26] width 23 height 15
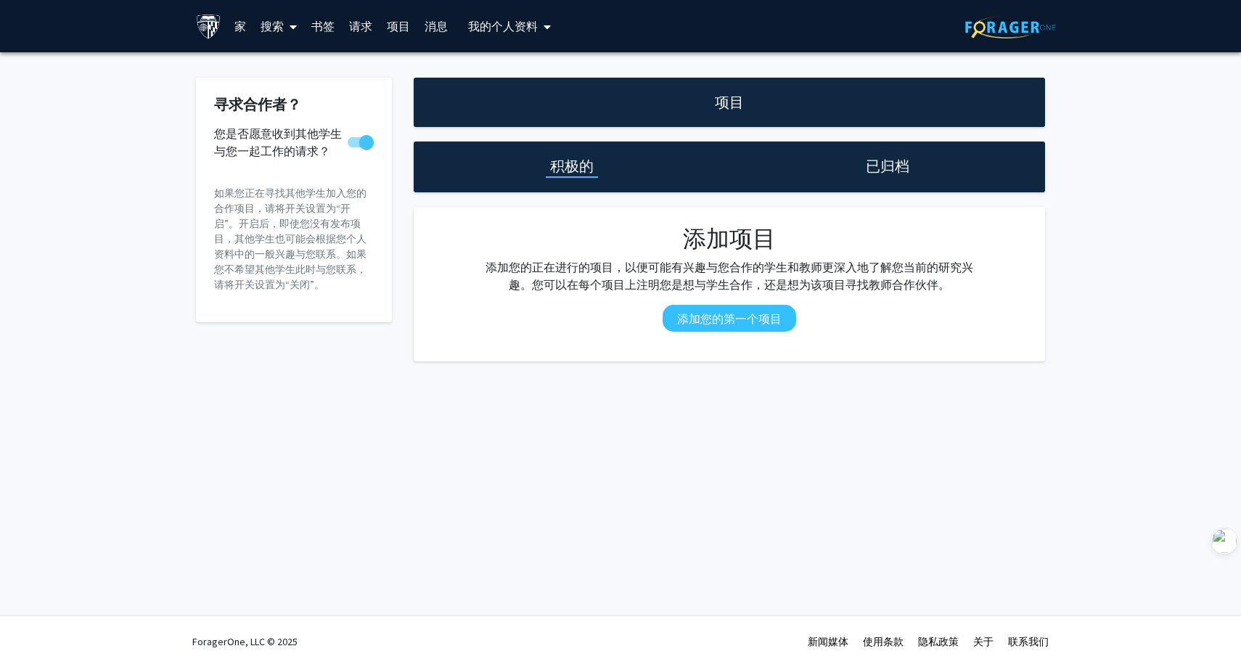
click at [368, 28] on font "请求" at bounding box center [360, 26] width 23 height 15
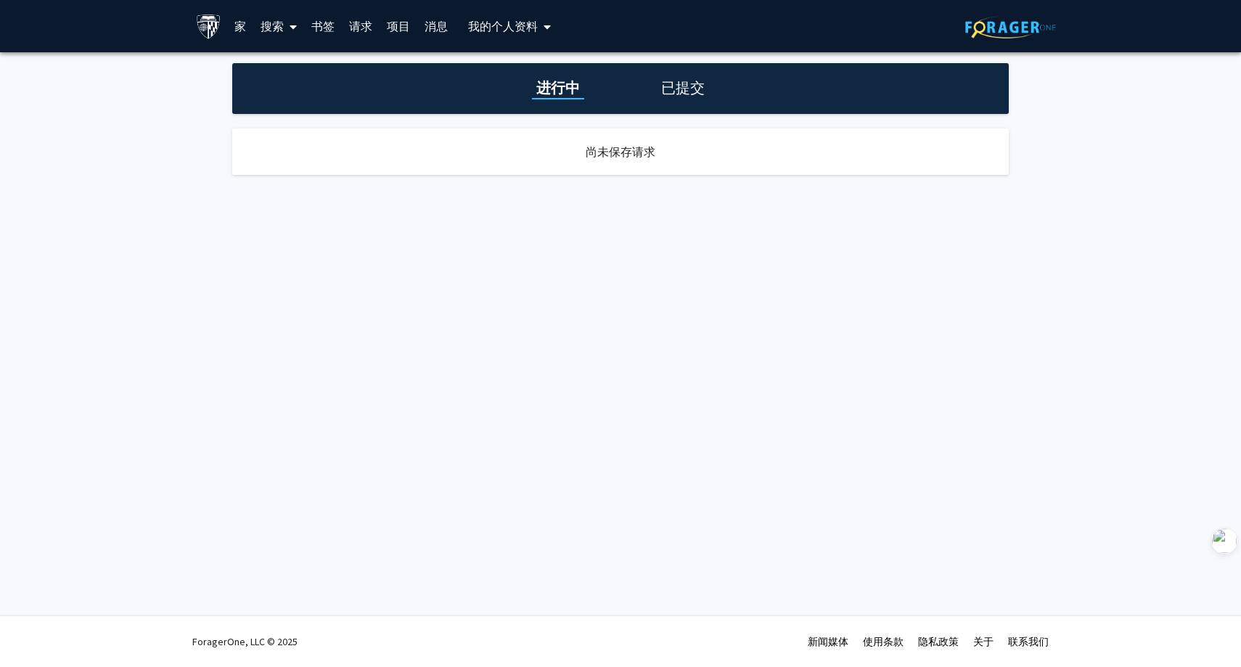
click at [331, 28] on font "书签" at bounding box center [322, 26] width 23 height 15
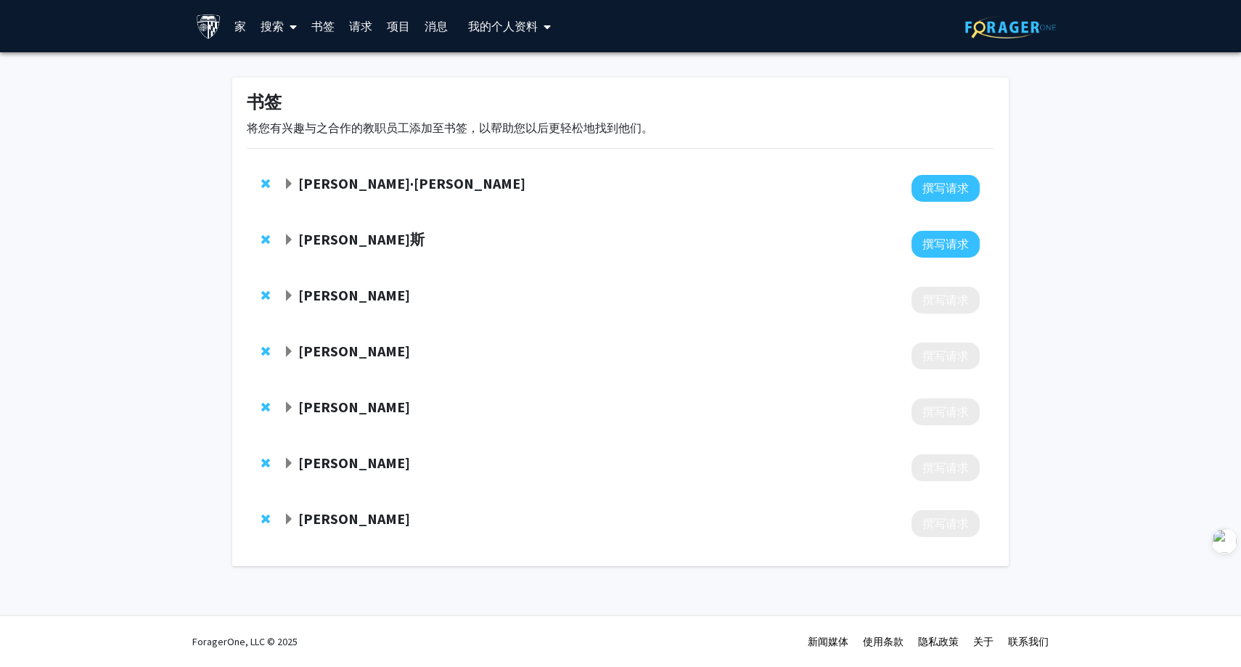
click at [281, 25] on font "搜索" at bounding box center [271, 26] width 23 height 15
click at [289, 72] on font "教职员工" at bounding box center [298, 66] width 46 height 15
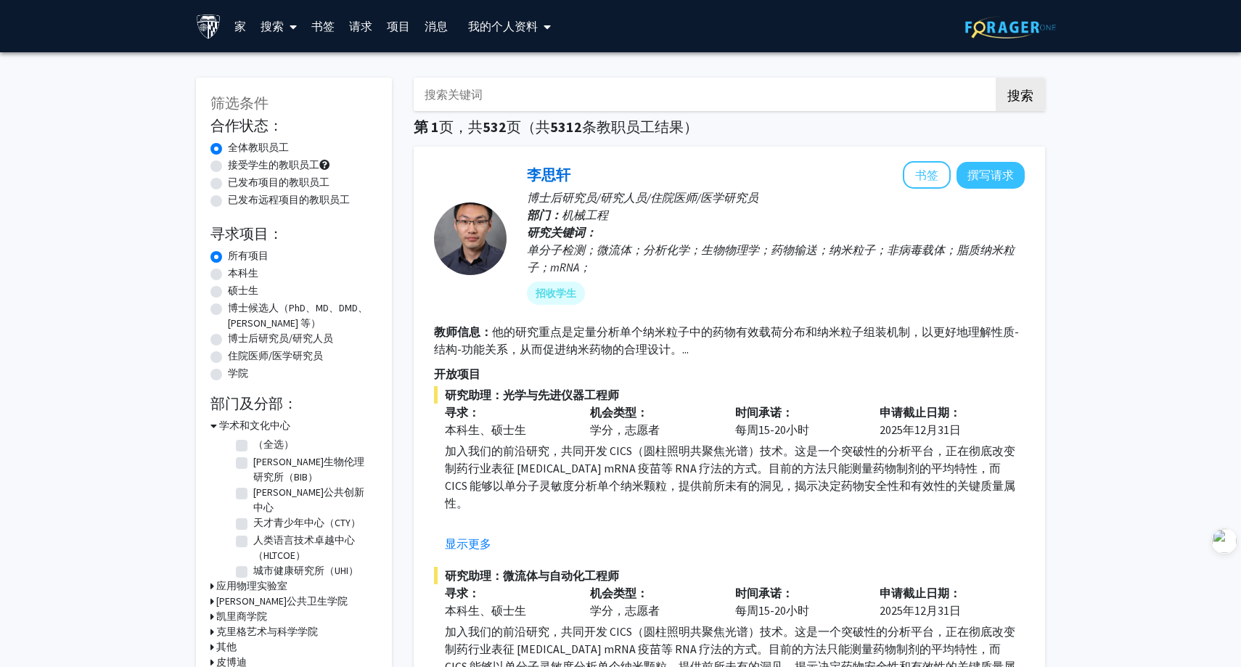
click at [282, 163] on font "接受学生的教职员工" at bounding box center [273, 164] width 91 height 13
click at [237, 163] on input "接受学生的教职员工" at bounding box center [232, 161] width 9 height 9
radio input "true"
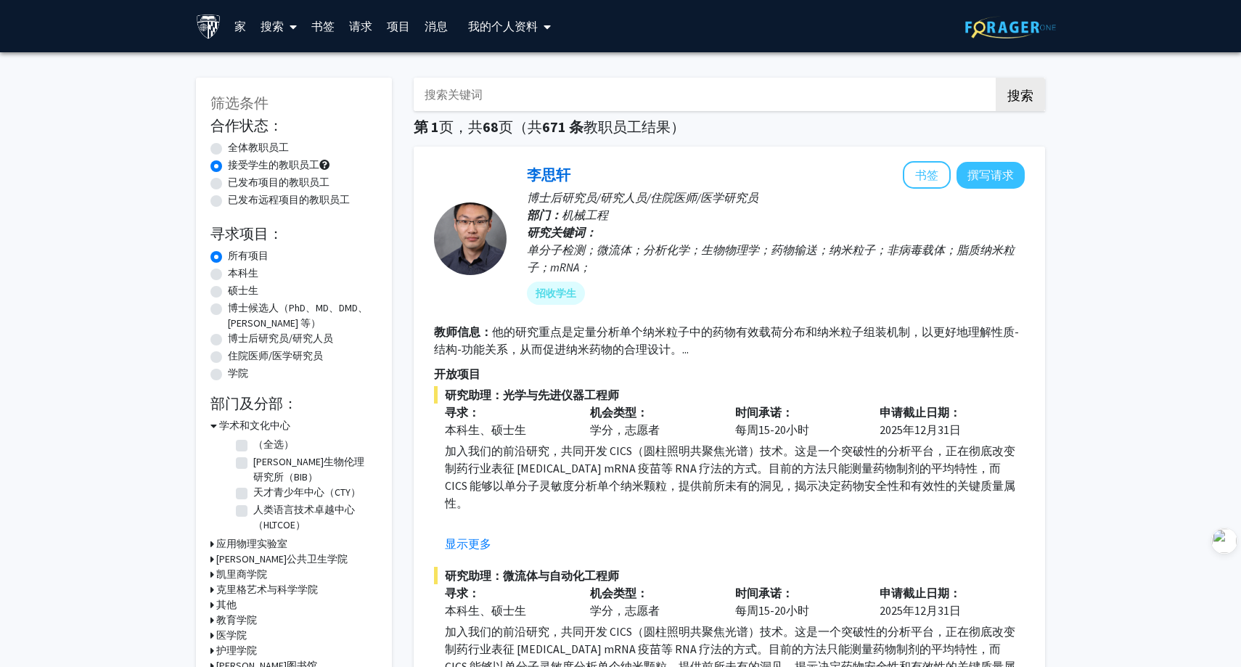
click at [286, 179] on font "已发布项目的教职员工" at bounding box center [279, 182] width 102 height 13
click at [237, 179] on input "已发布项目的教职员工" at bounding box center [232, 179] width 9 height 9
radio input "true"
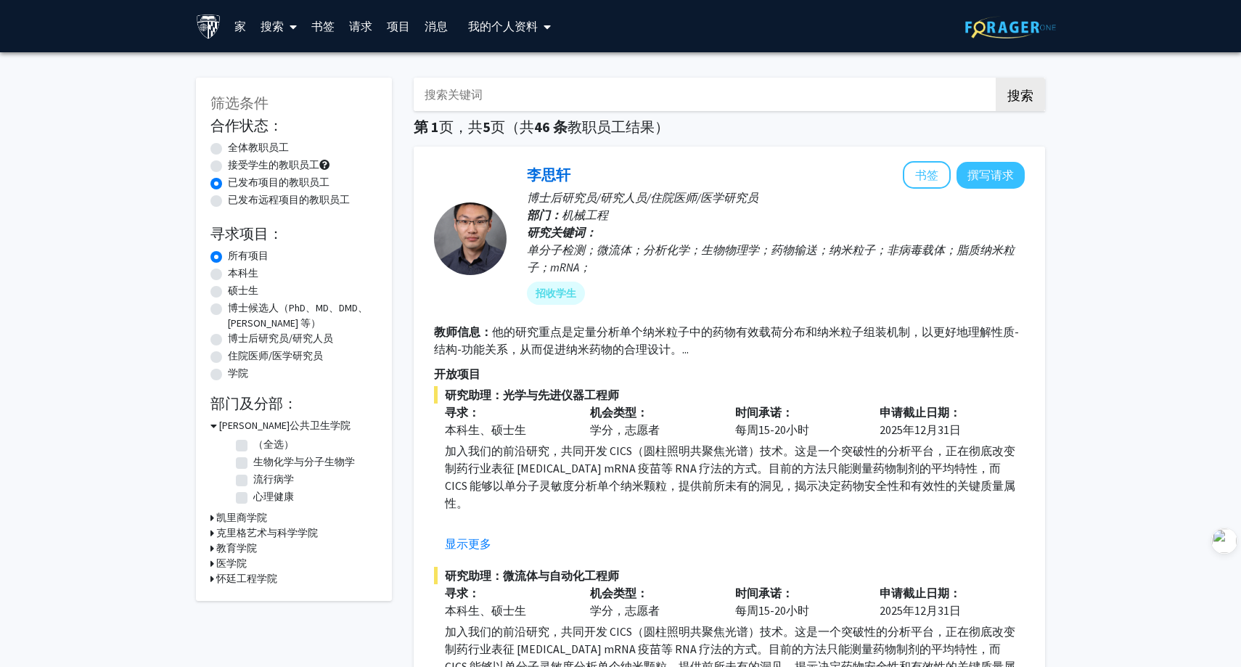
click at [243, 292] on font "硕士生" at bounding box center [243, 290] width 30 height 13
click at [237, 292] on input "硕士生" at bounding box center [232, 287] width 9 height 9
radio input "true"
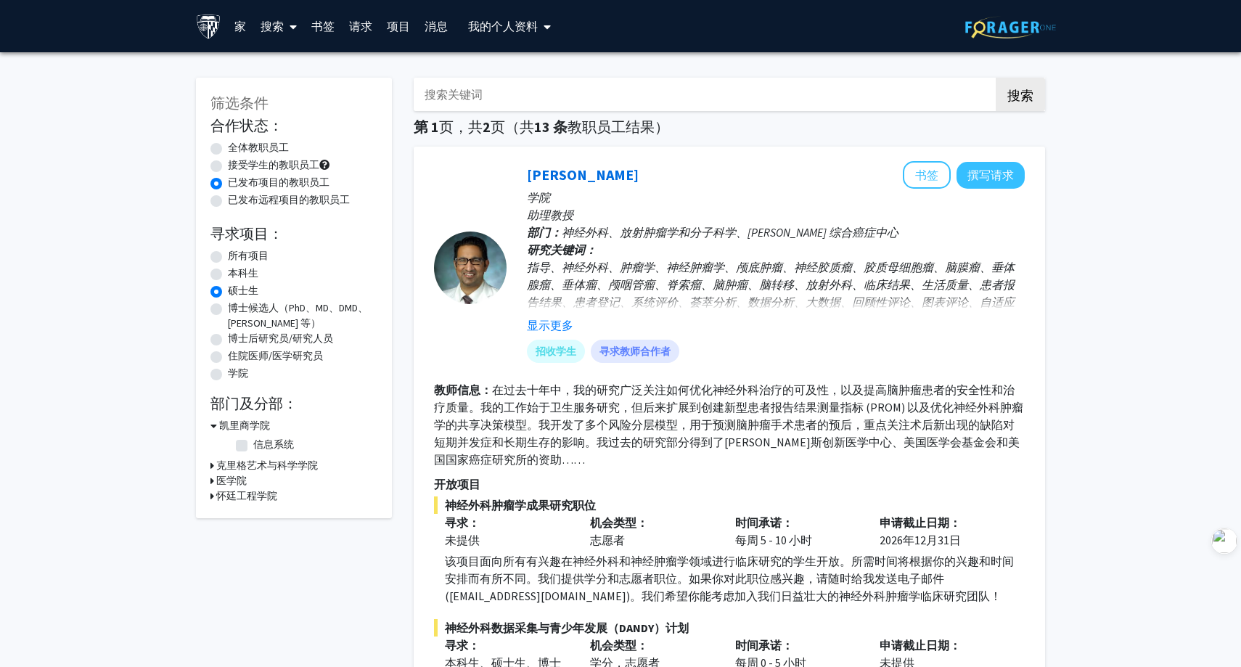
click at [231, 497] on font "怀廷工程学院" at bounding box center [246, 495] width 61 height 13
click at [253, 513] on label "（全选）" at bounding box center [273, 514] width 41 height 15
click at [253, 513] on input "（全选）" at bounding box center [257, 511] width 9 height 9
checkbox input "true"
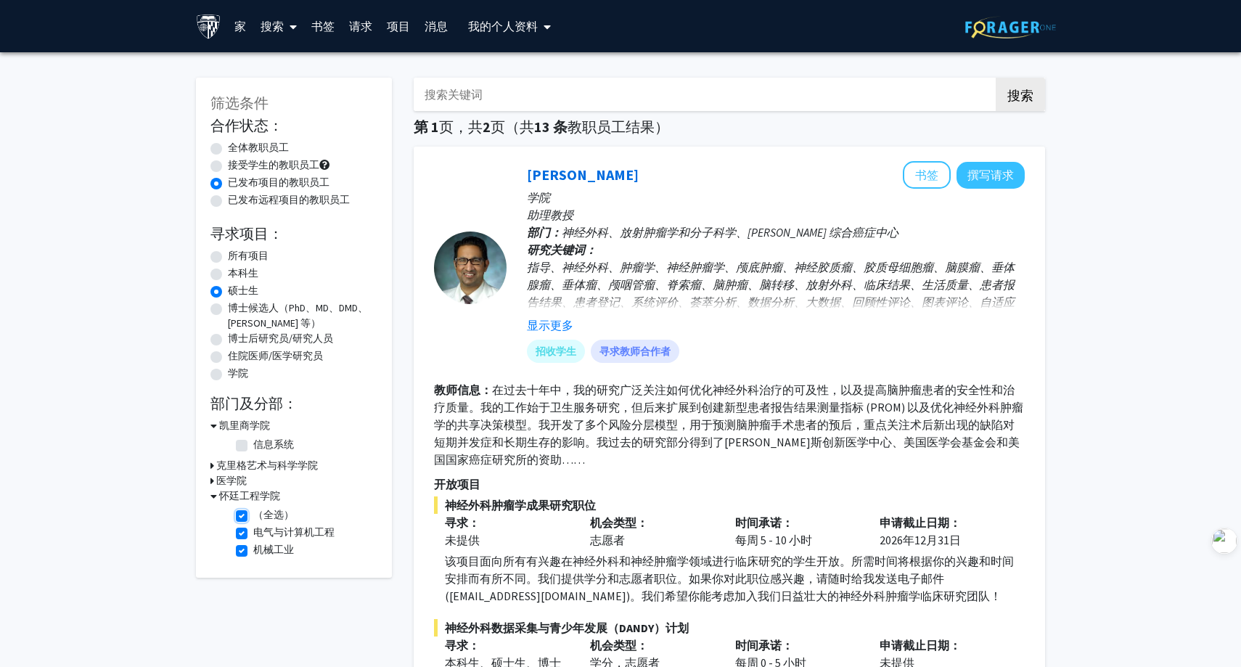
checkbox input "true"
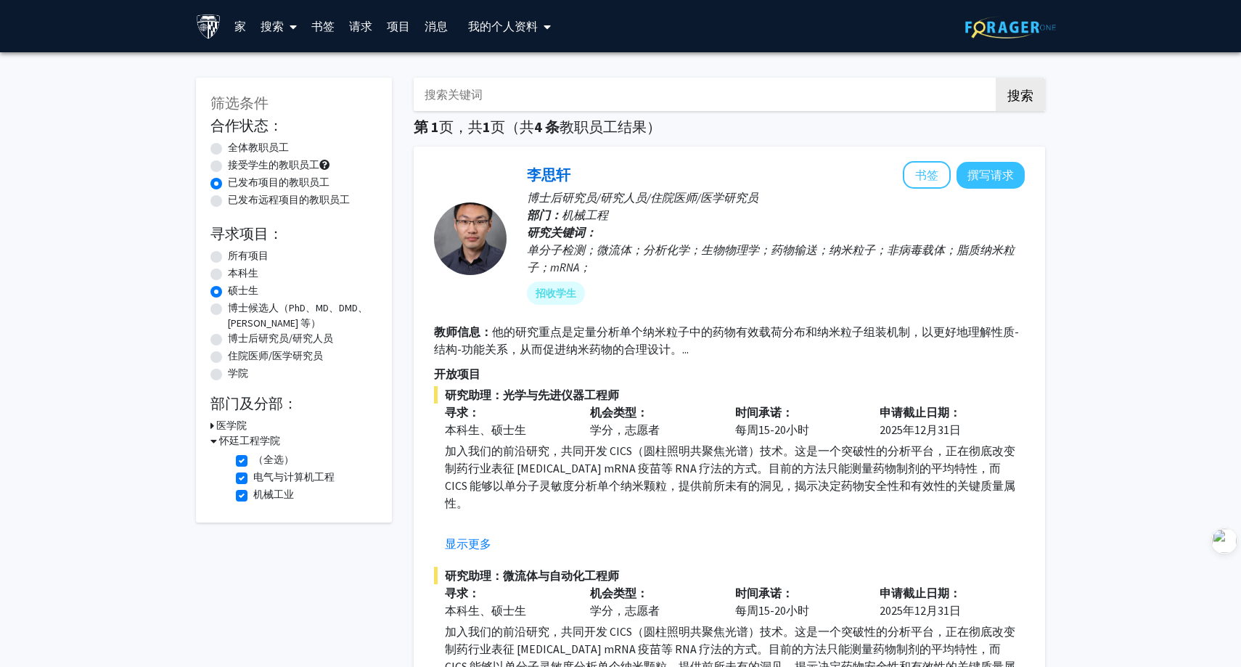
click at [229, 163] on font "接受学生的教职员工" at bounding box center [273, 164] width 91 height 13
click at [229, 163] on input "接受学生的教职员工" at bounding box center [232, 161] width 9 height 9
radio input "true"
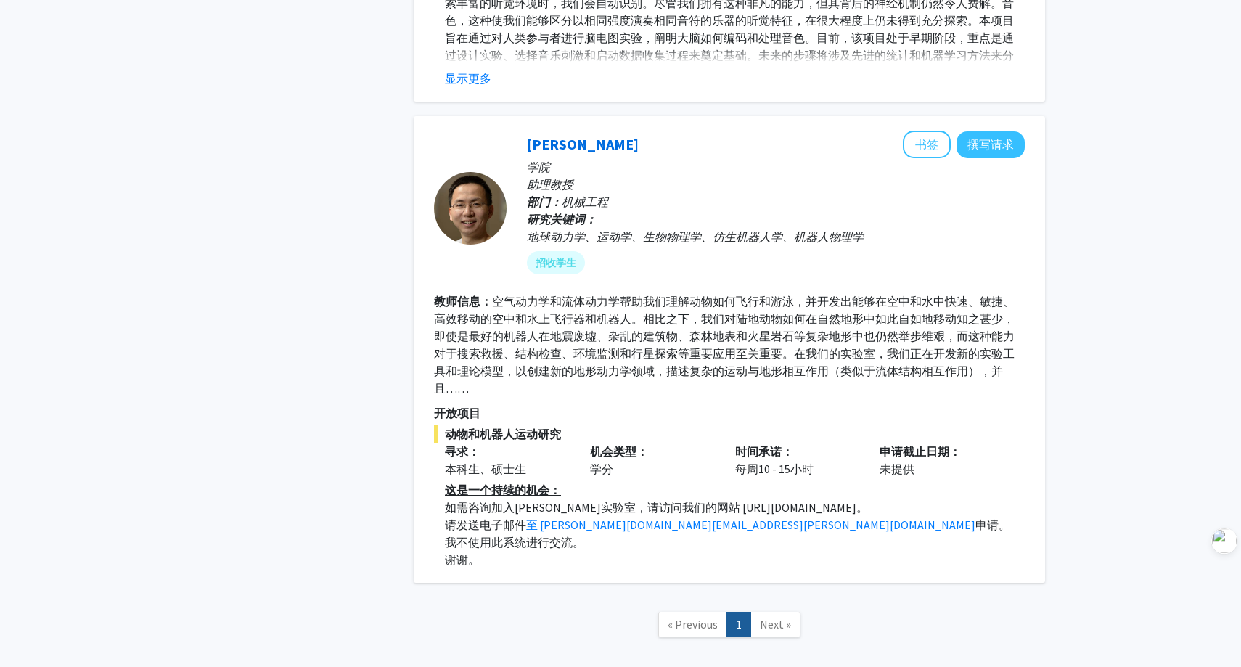
scroll to position [2005, 0]
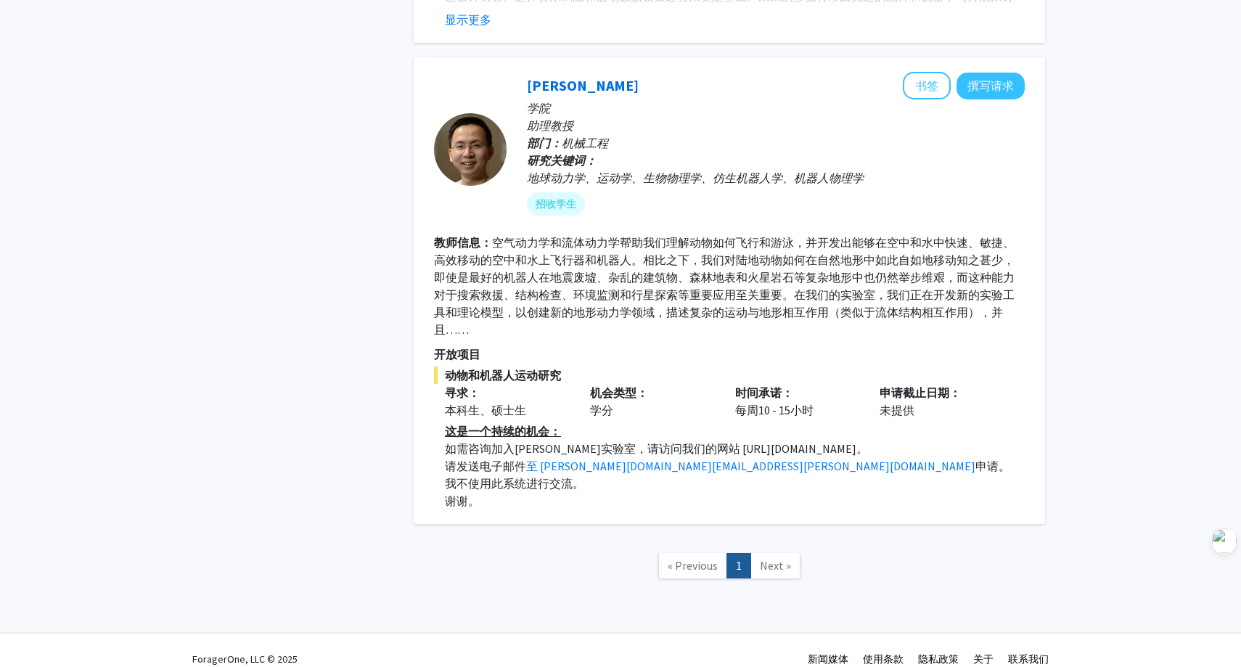
click at [784, 558] on span "Next »" at bounding box center [775, 565] width 31 height 15
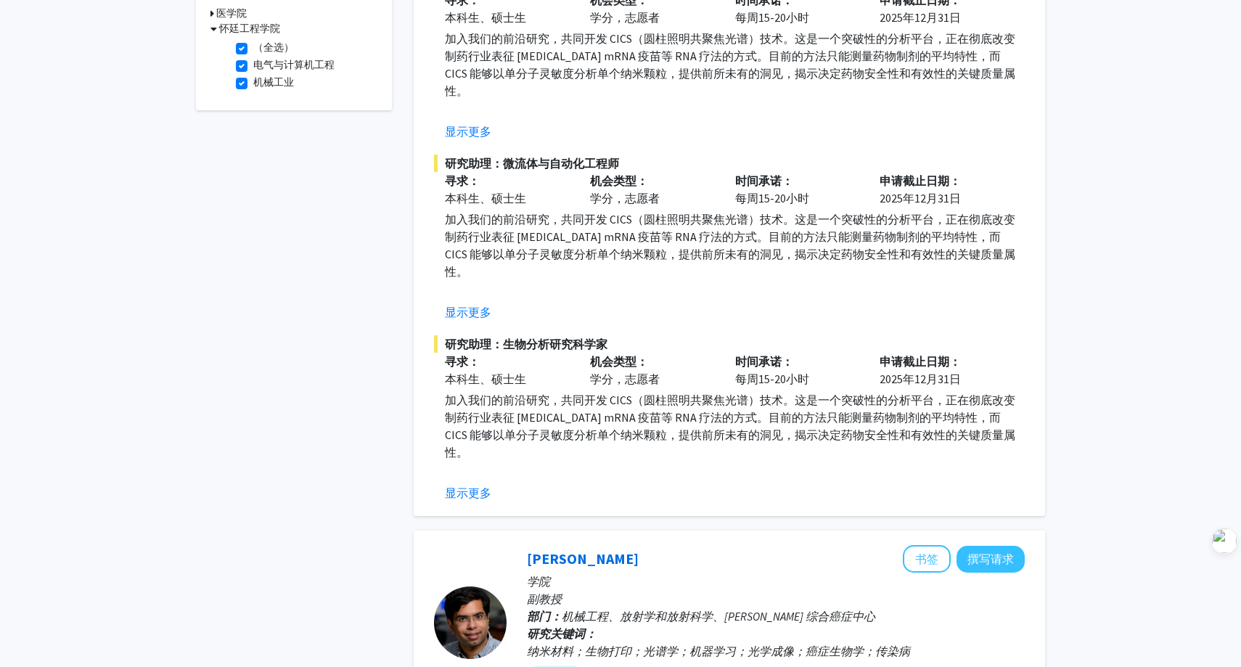
scroll to position [0, 0]
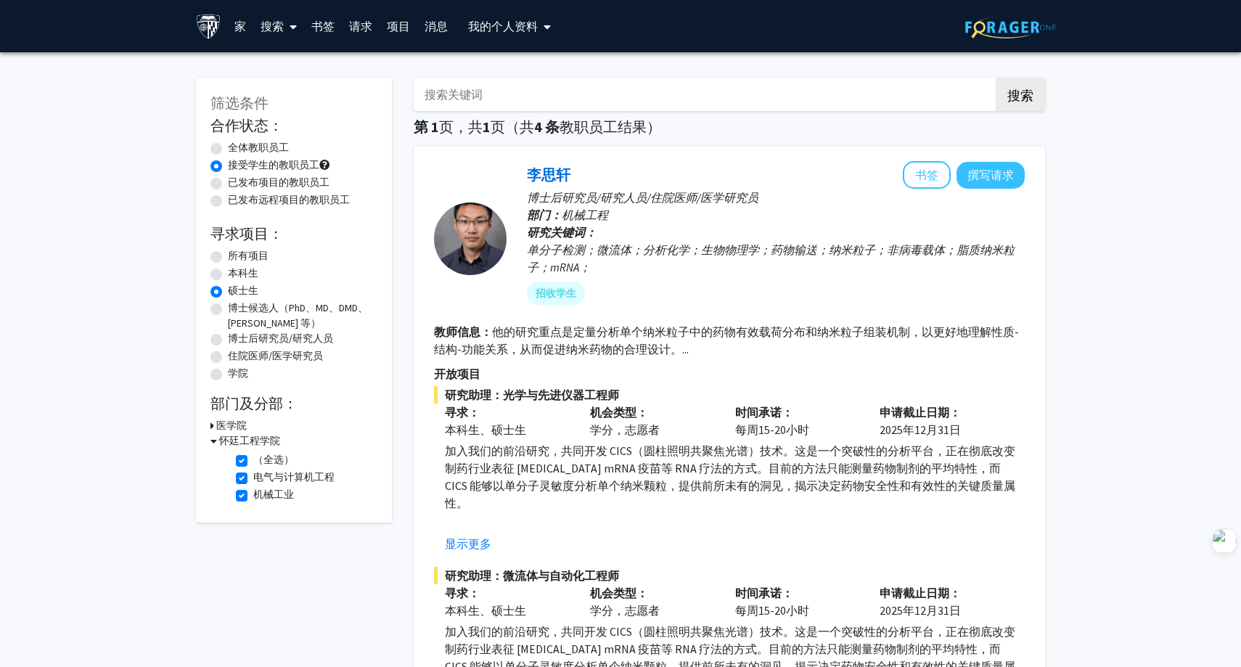
click at [253, 461] on label "（全选）" at bounding box center [273, 459] width 41 height 15
click at [253, 461] on input "（全选）" at bounding box center [257, 456] width 9 height 9
checkbox input "false"
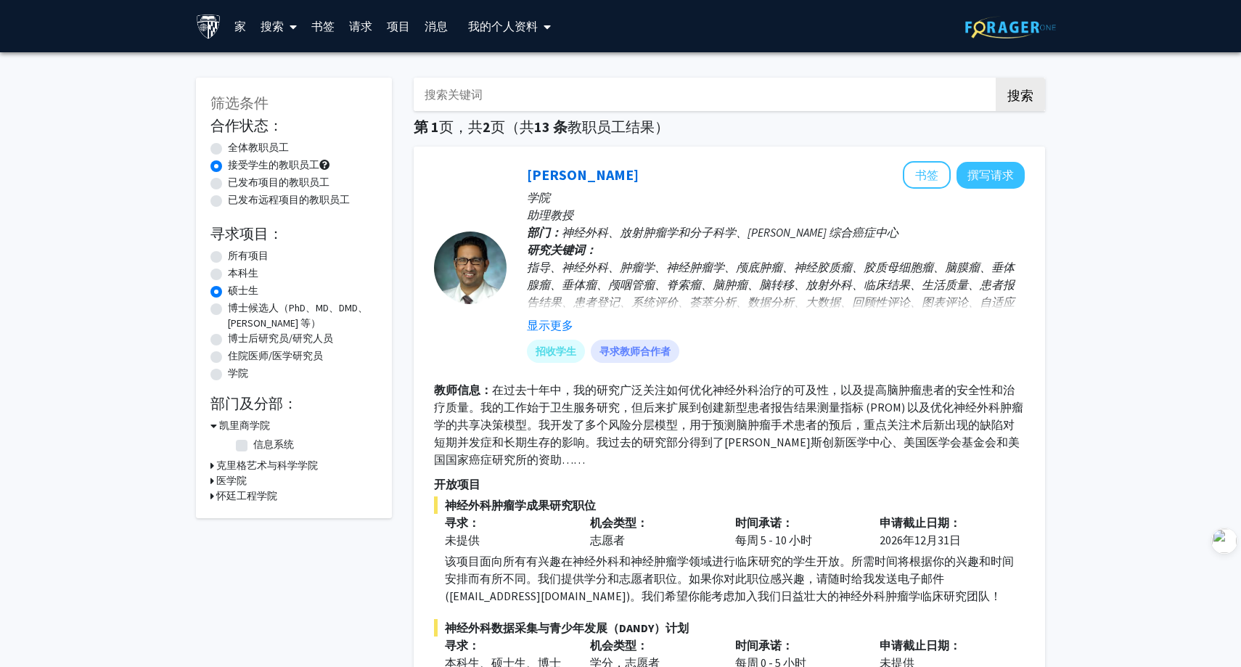
click at [227, 141] on div "全体教职员工" at bounding box center [293, 148] width 167 height 17
click at [228, 148] on label "全体教职员工" at bounding box center [258, 147] width 61 height 15
click at [228, 148] on input "全体教职员工" at bounding box center [232, 144] width 9 height 9
radio input "true"
click at [261, 491] on font "怀廷工程学院" at bounding box center [246, 495] width 61 height 13
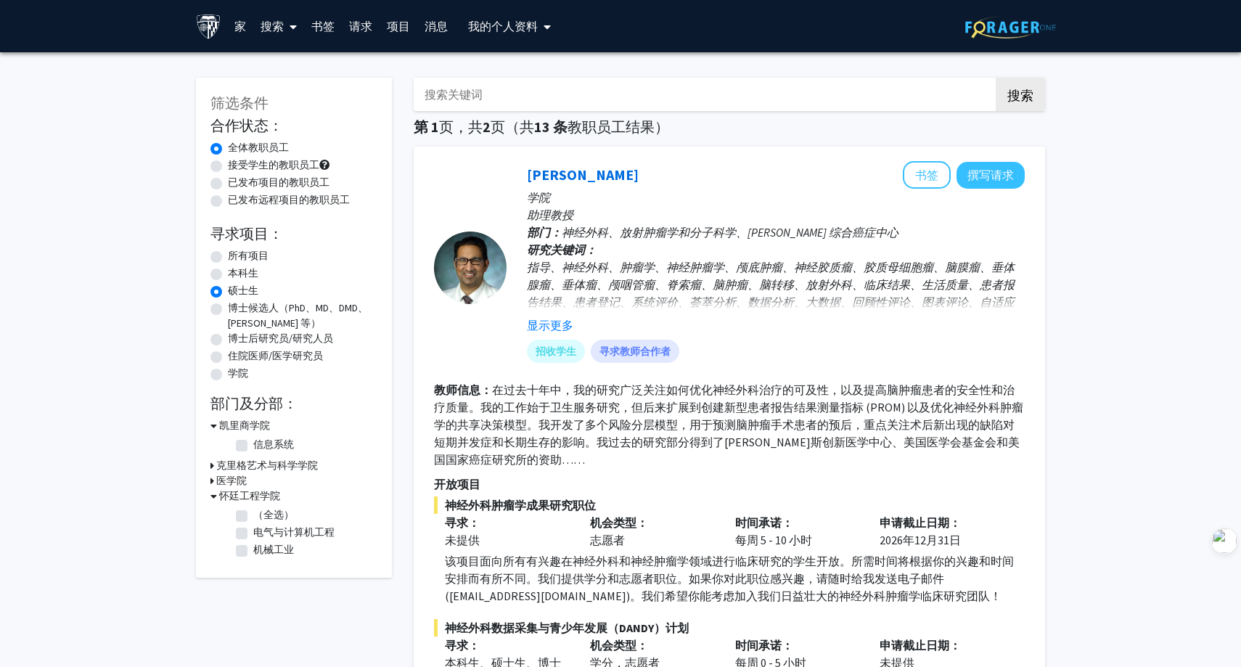
click at [255, 480] on div "医学院" at bounding box center [293, 480] width 167 height 15
click at [237, 474] on font "医学院" at bounding box center [231, 480] width 30 height 13
click at [269, 462] on font "克里格艺术与科学学院" at bounding box center [267, 465] width 102 height 13
click at [318, 21] on font "书签" at bounding box center [322, 26] width 23 height 15
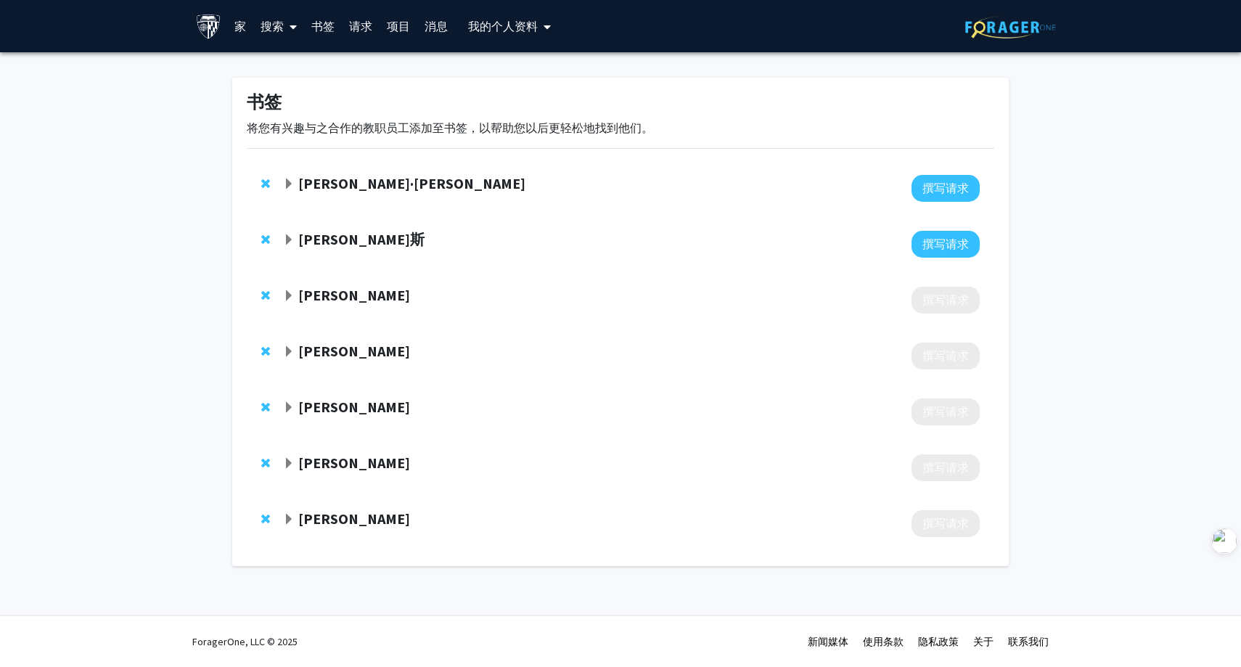
click at [319, 512] on font "李紫阳" at bounding box center [354, 518] width 112 height 18
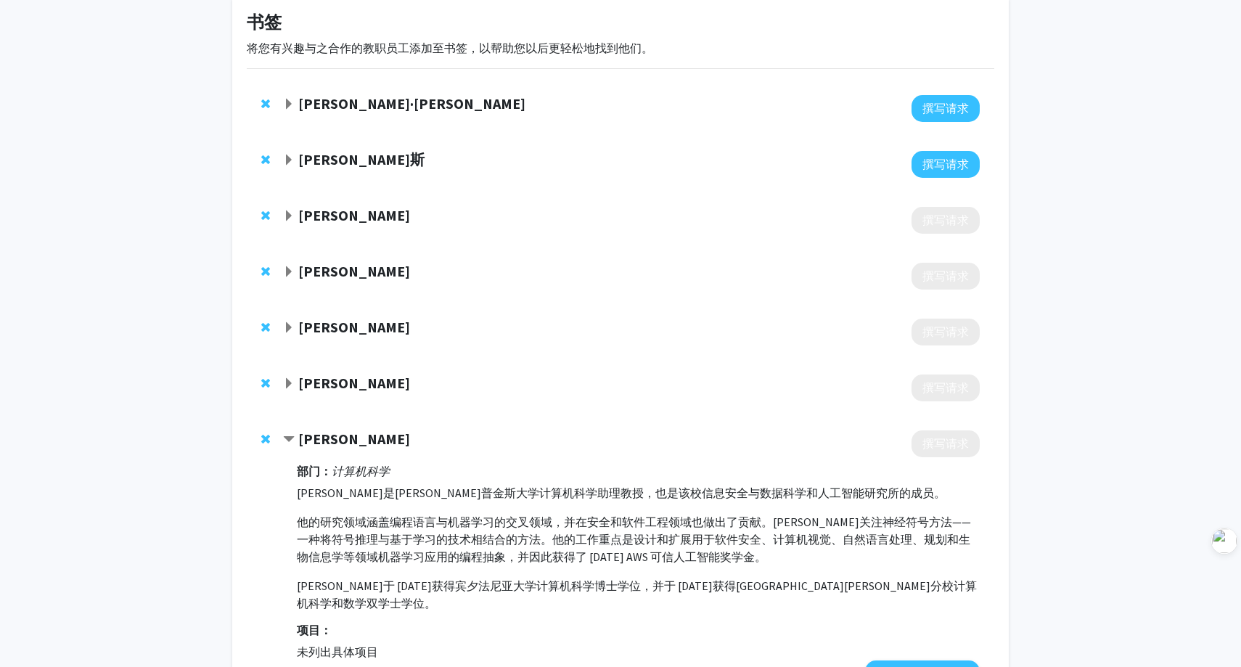
scroll to position [98, 0]
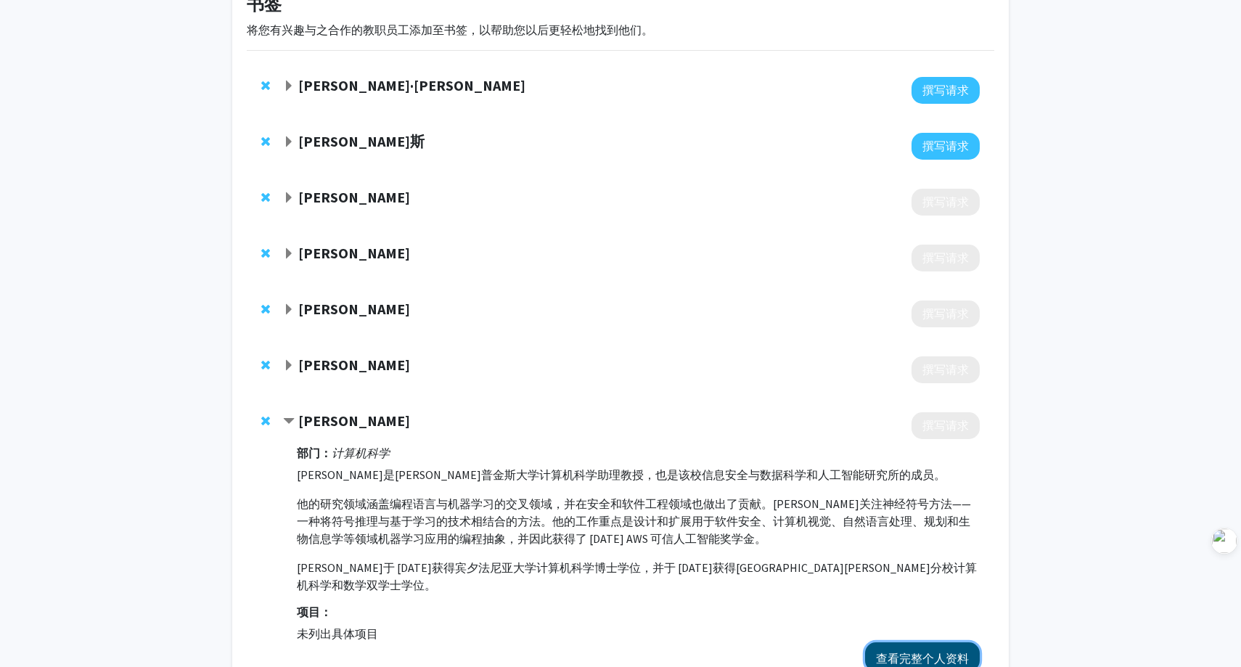
click at [895, 651] on font "查看完整个人资料" at bounding box center [922, 658] width 93 height 15
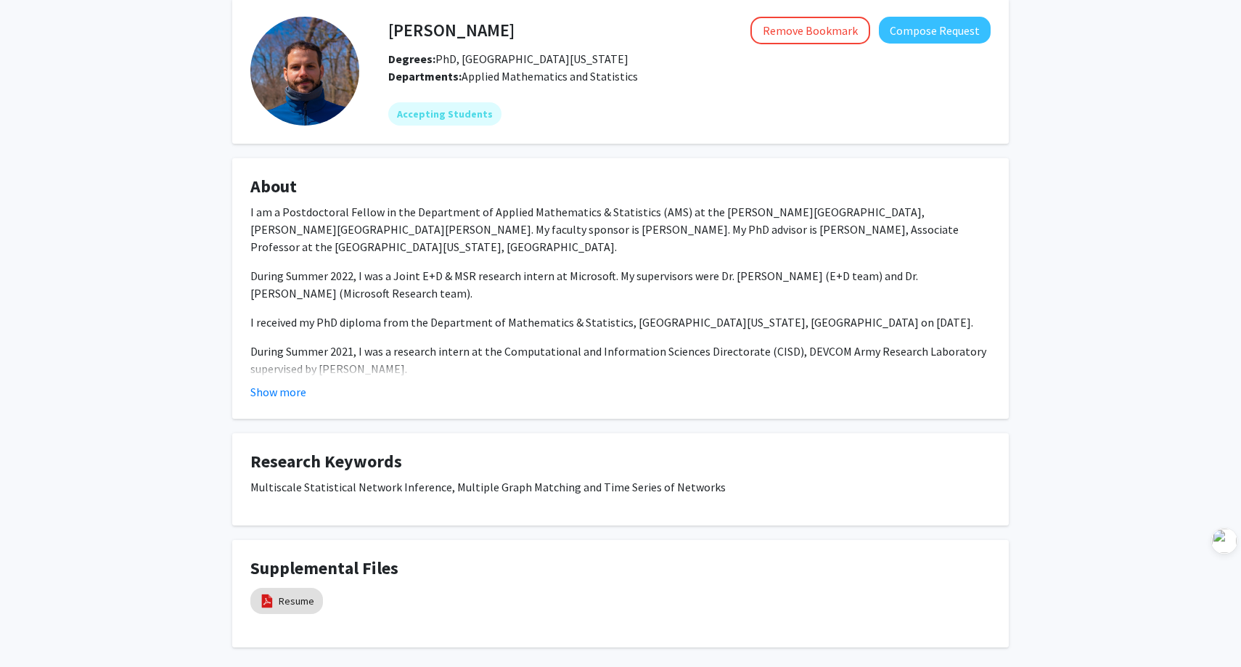
scroll to position [136, 0]
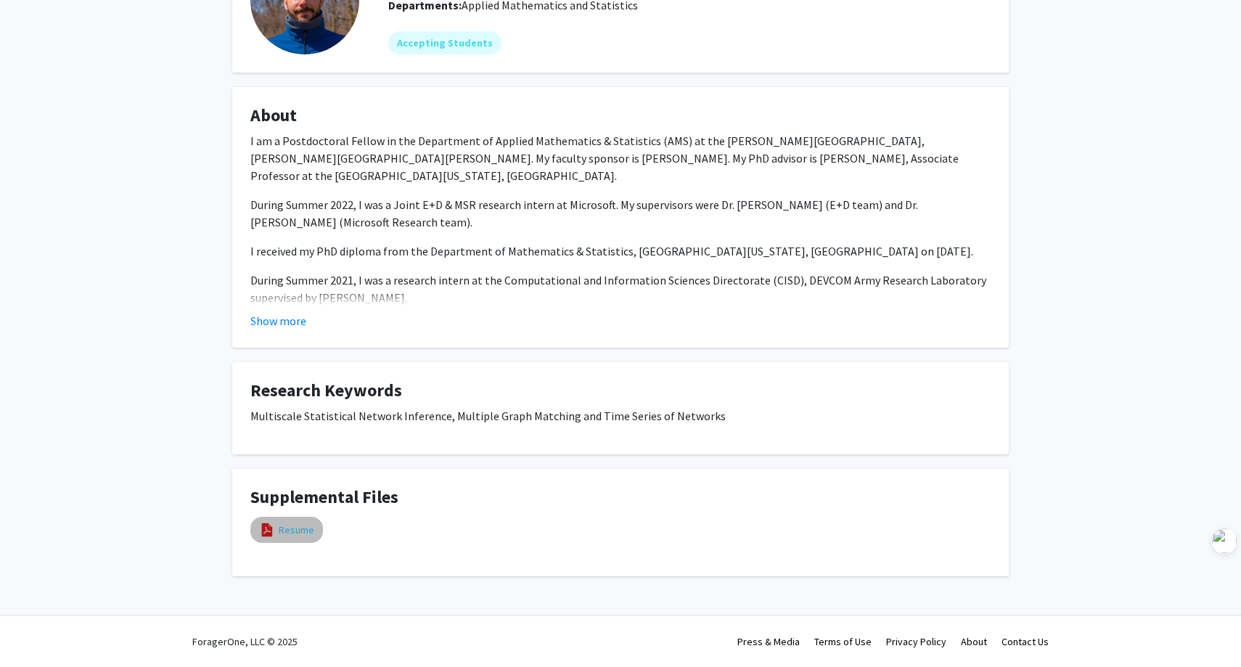
click at [290, 526] on link "Resume" at bounding box center [297, 529] width 36 height 15
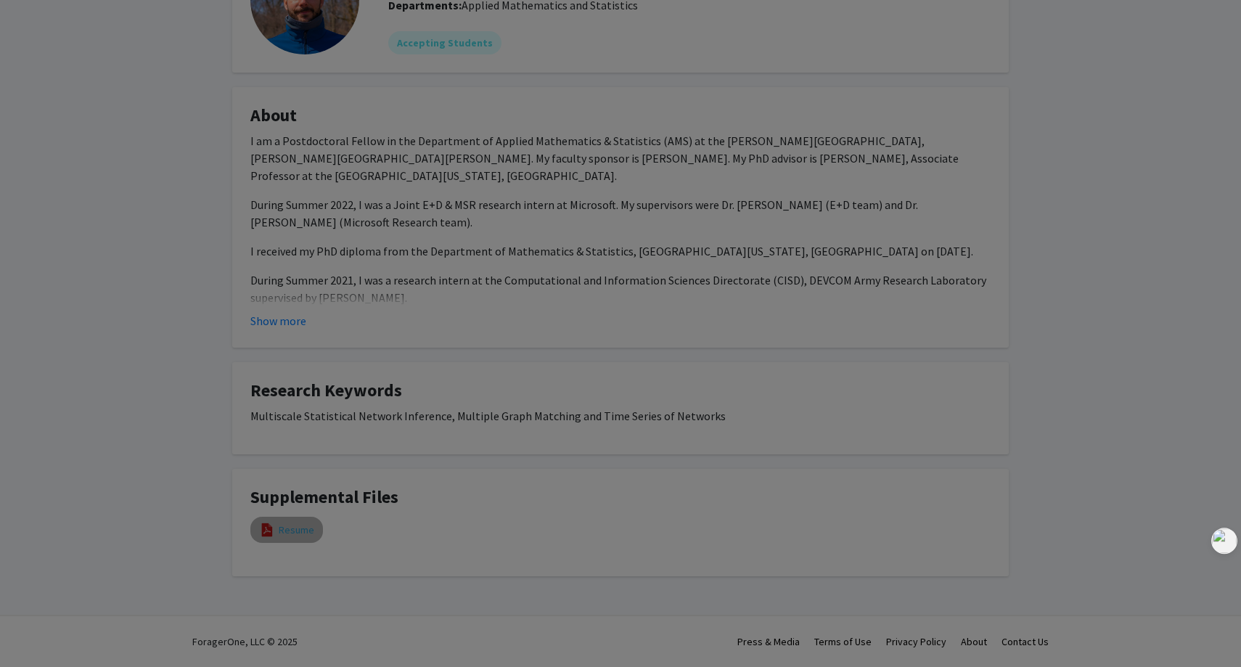
select select "custom"
type input "0"
select select "custom"
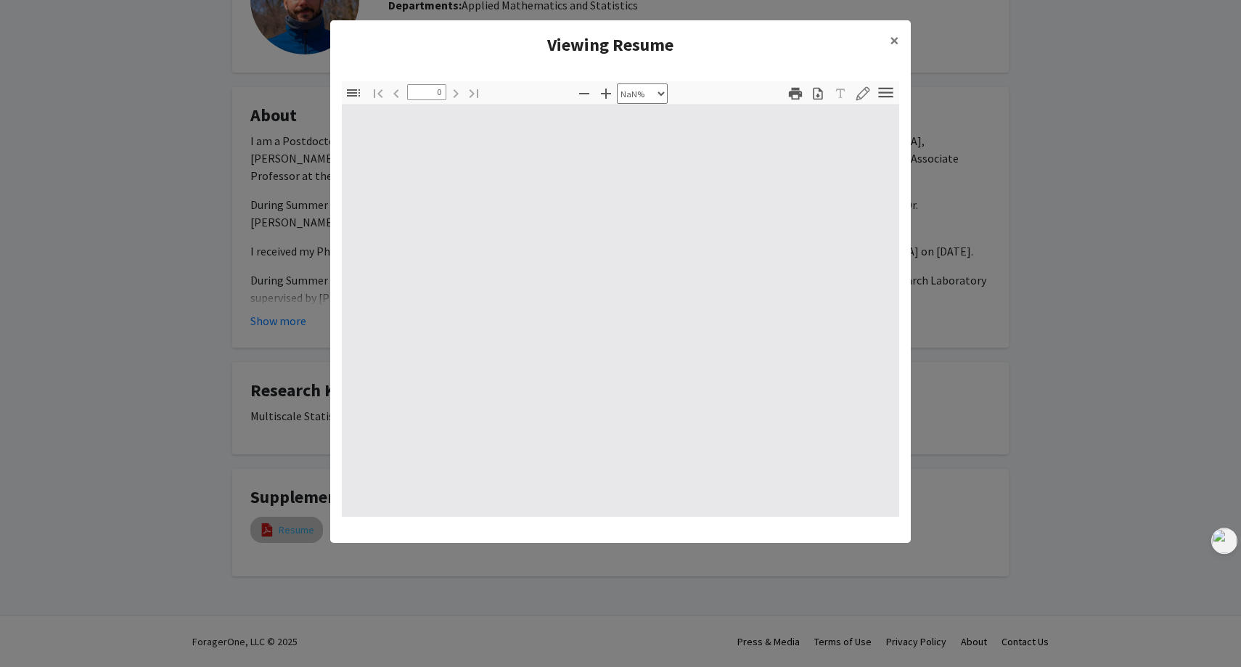
type input "1"
select select "auto"
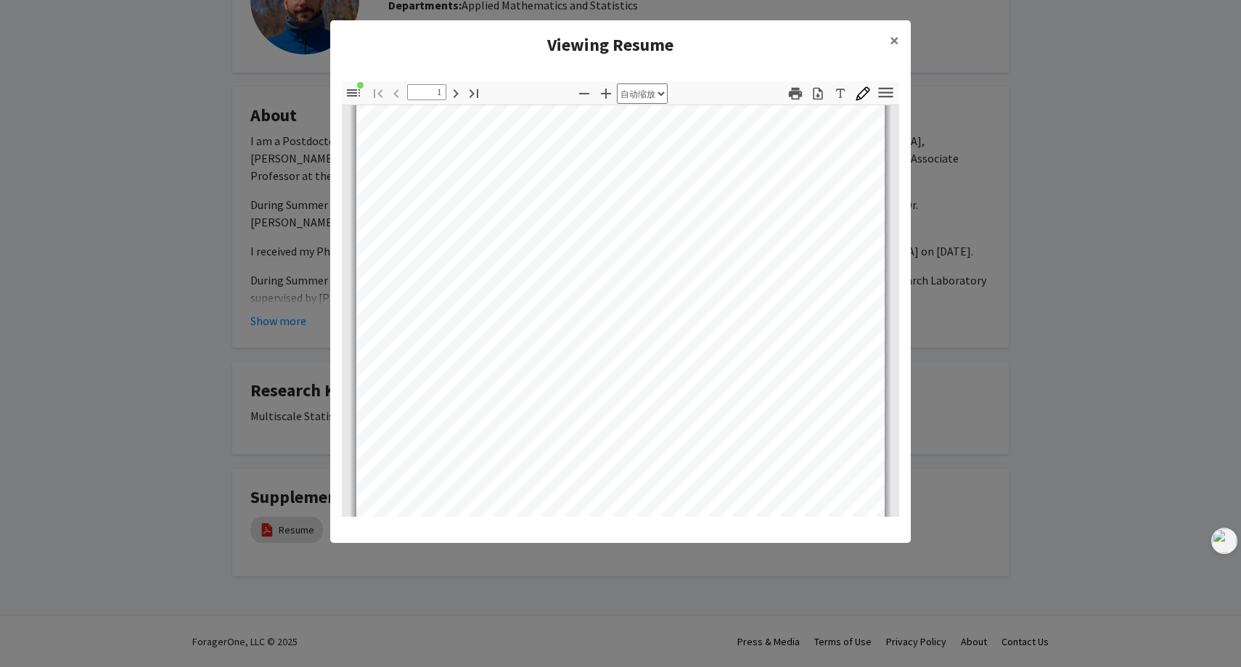
scroll to position [0, 0]
type input "3"
click at [891, 34] on span "×" at bounding box center [894, 40] width 9 height 22
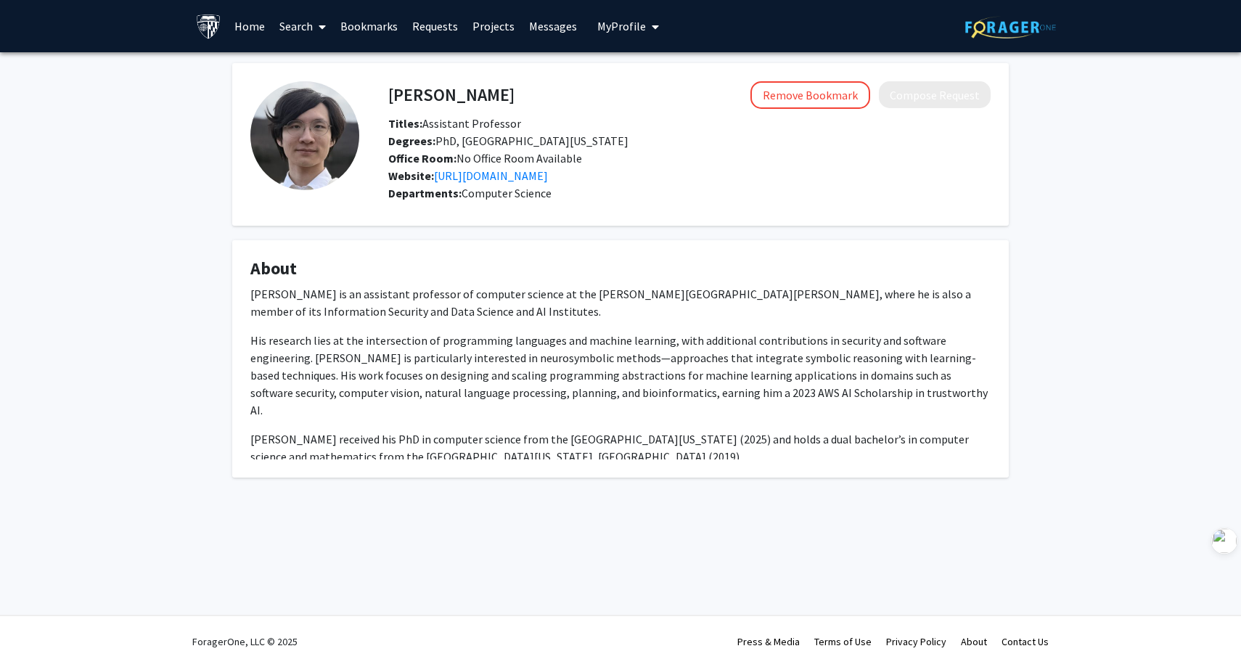
click at [673, 240] on fg-card "About Ziyang Li is an assistant professor of computer science at the Johns Hopk…" at bounding box center [620, 358] width 776 height 237
click at [536, 178] on link "[URL][DOMAIN_NAME]" at bounding box center [491, 175] width 114 height 15
